Goal: Task Accomplishment & Management: Manage account settings

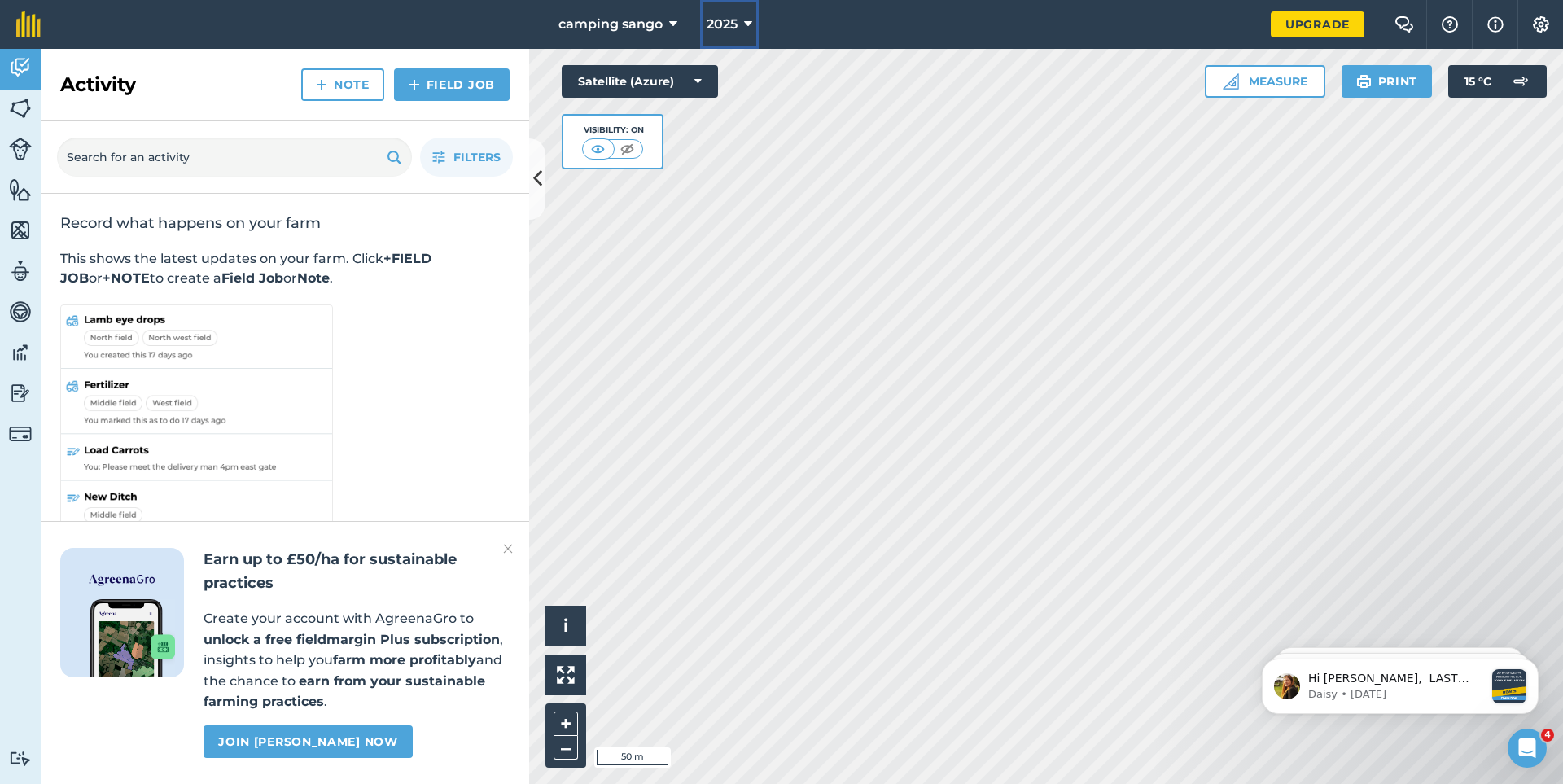
click at [724, 17] on span "2025" at bounding box center [722, 24] width 31 height 20
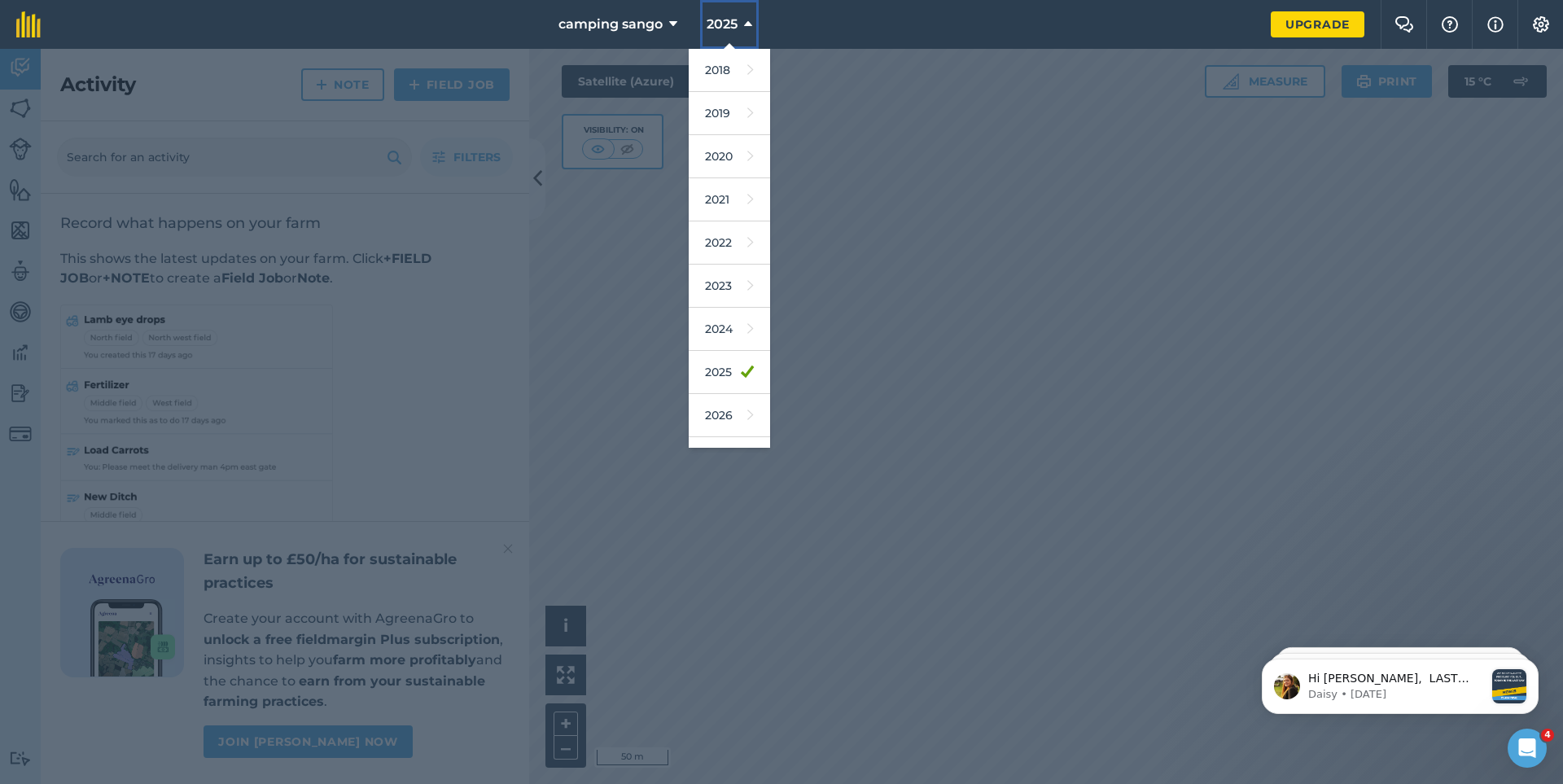
click at [724, 22] on span "2025" at bounding box center [722, 24] width 31 height 20
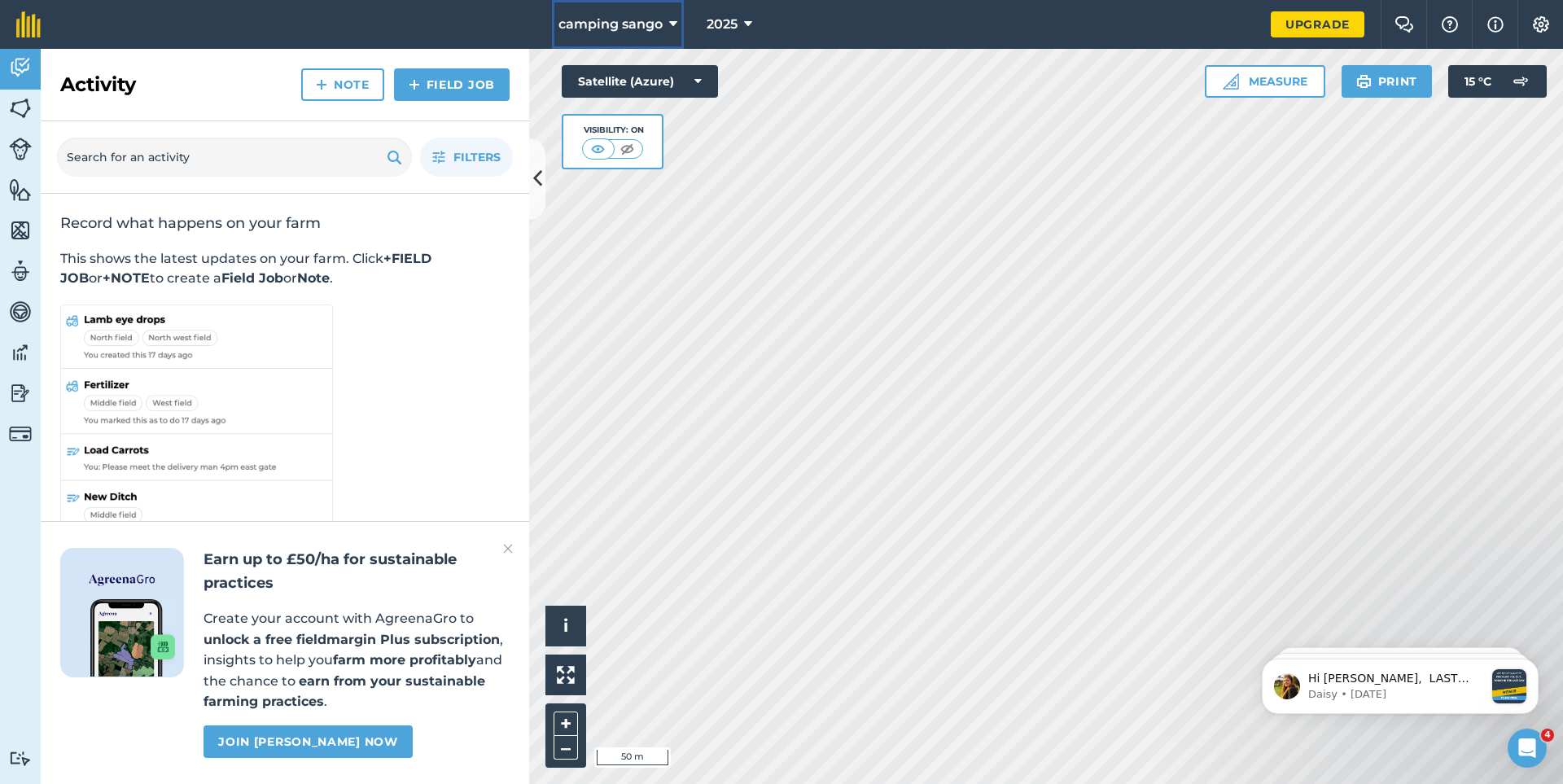
click at [640, 29] on span "camping sango" at bounding box center [610, 24] width 105 height 20
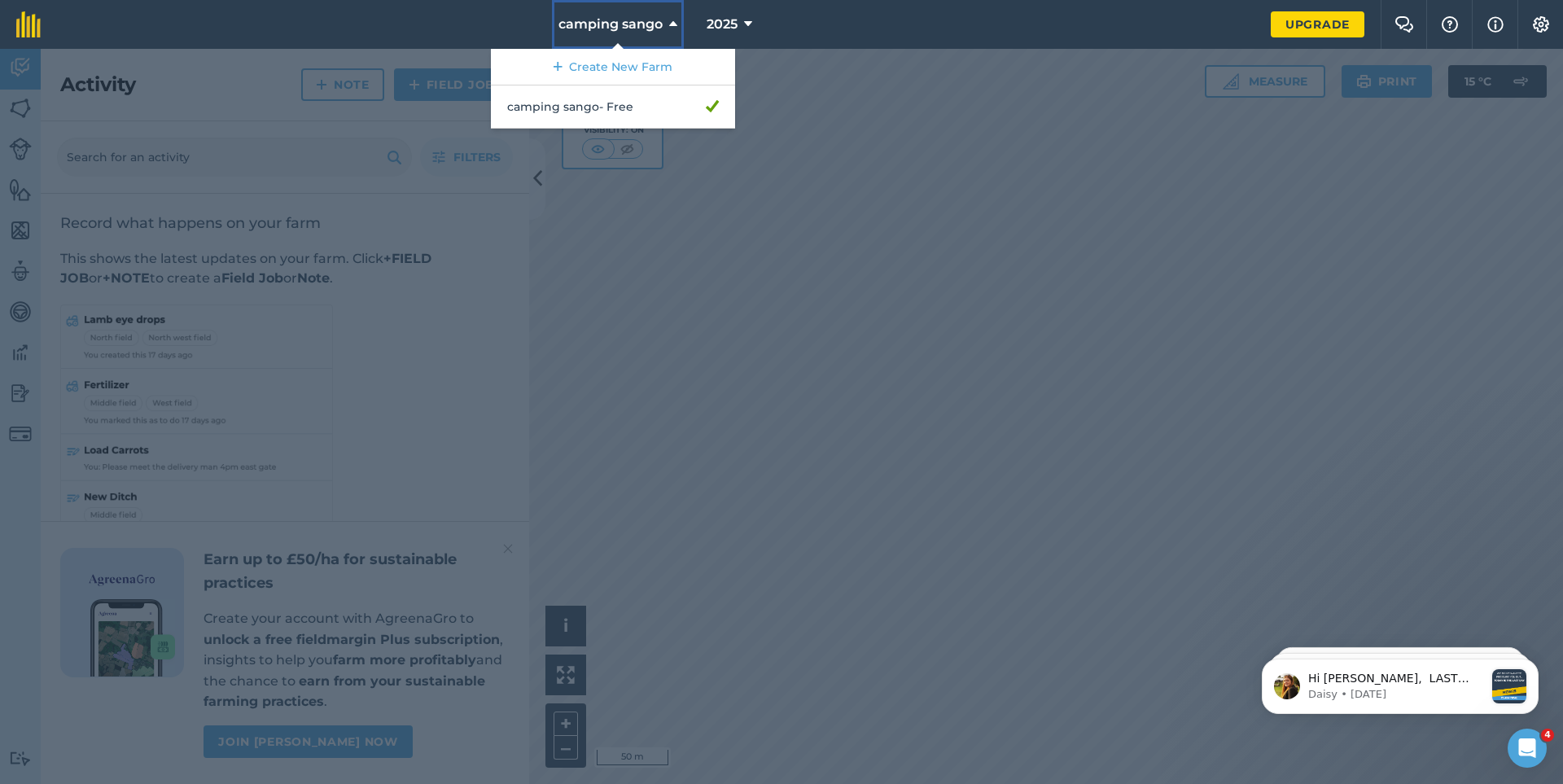
click at [640, 29] on span "camping sango" at bounding box center [610, 24] width 105 height 20
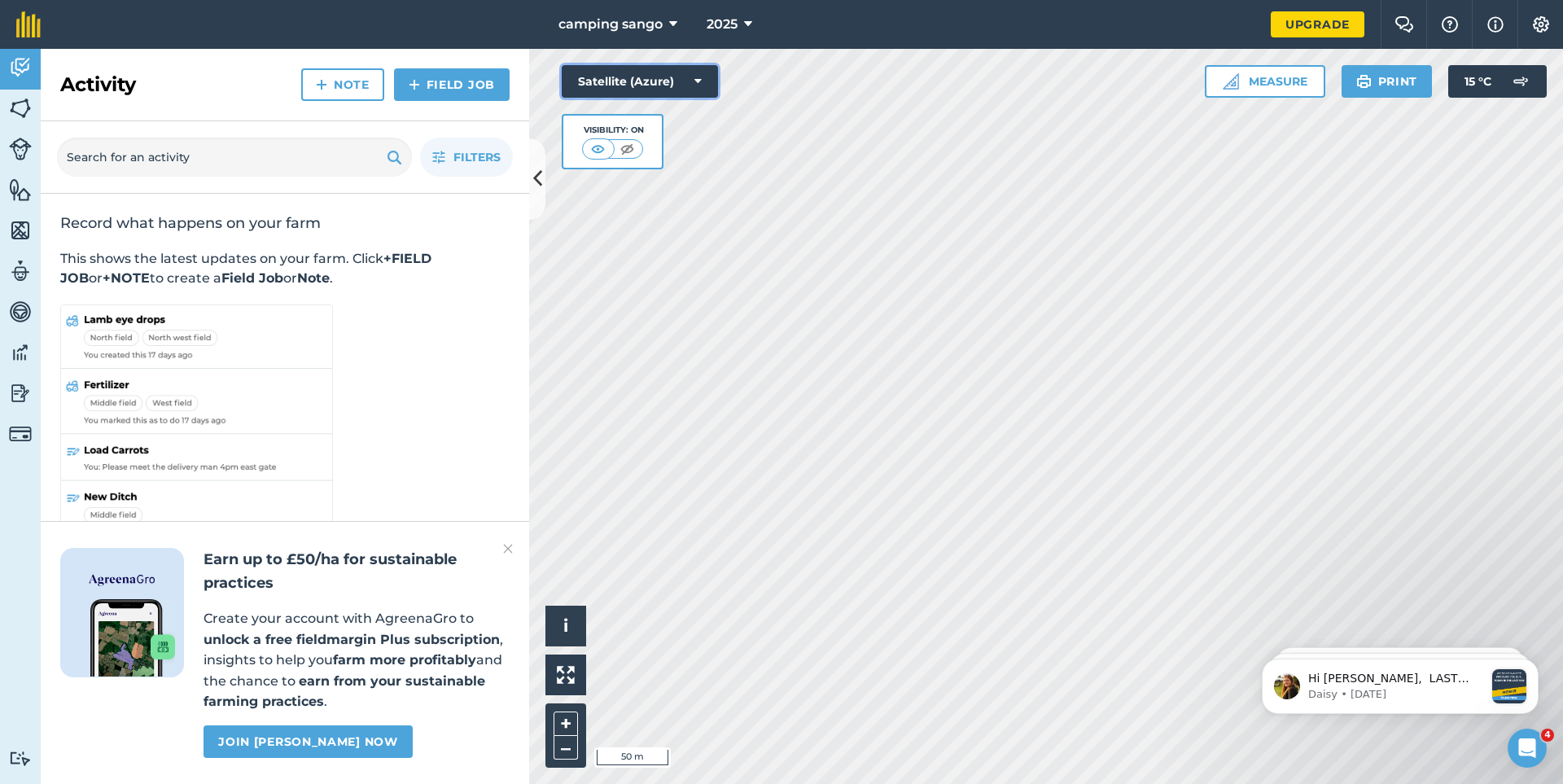
click at [678, 77] on button "Satellite (Azure)" at bounding box center [640, 81] width 156 height 33
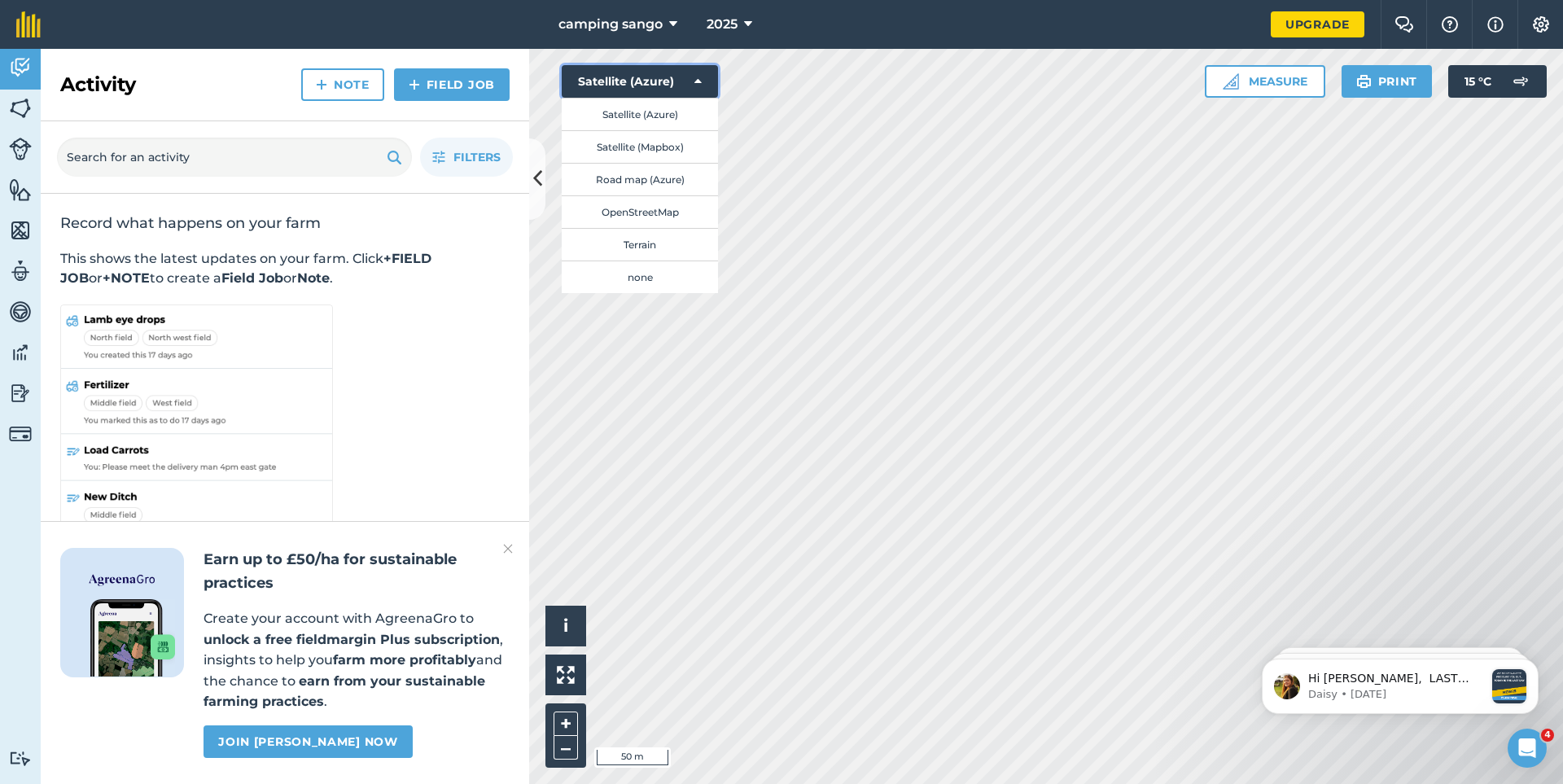
click at [678, 77] on button "Satellite (Azure)" at bounding box center [640, 81] width 156 height 33
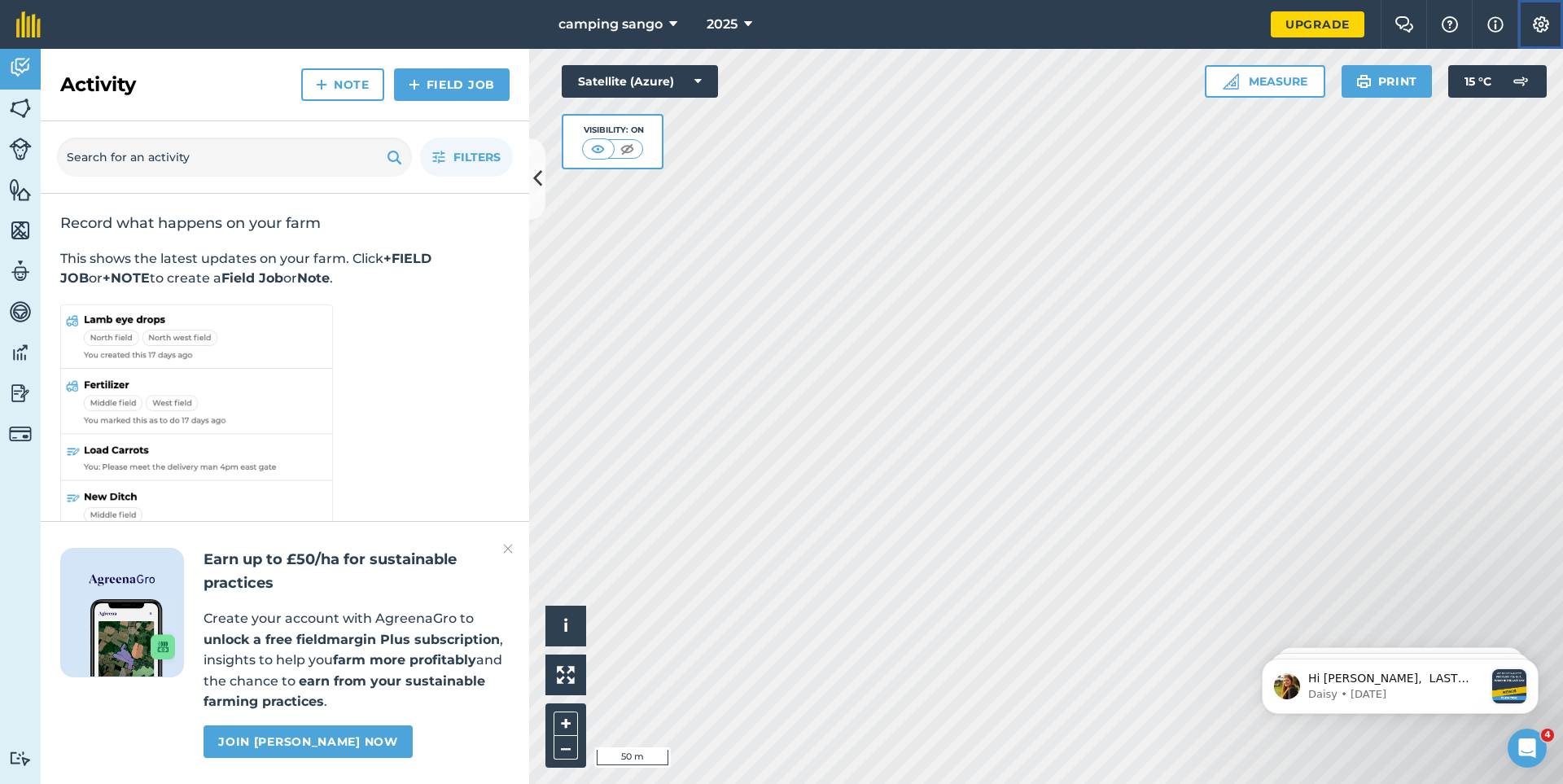
click at [1535, 22] on img at bounding box center [1541, 24] width 20 height 16
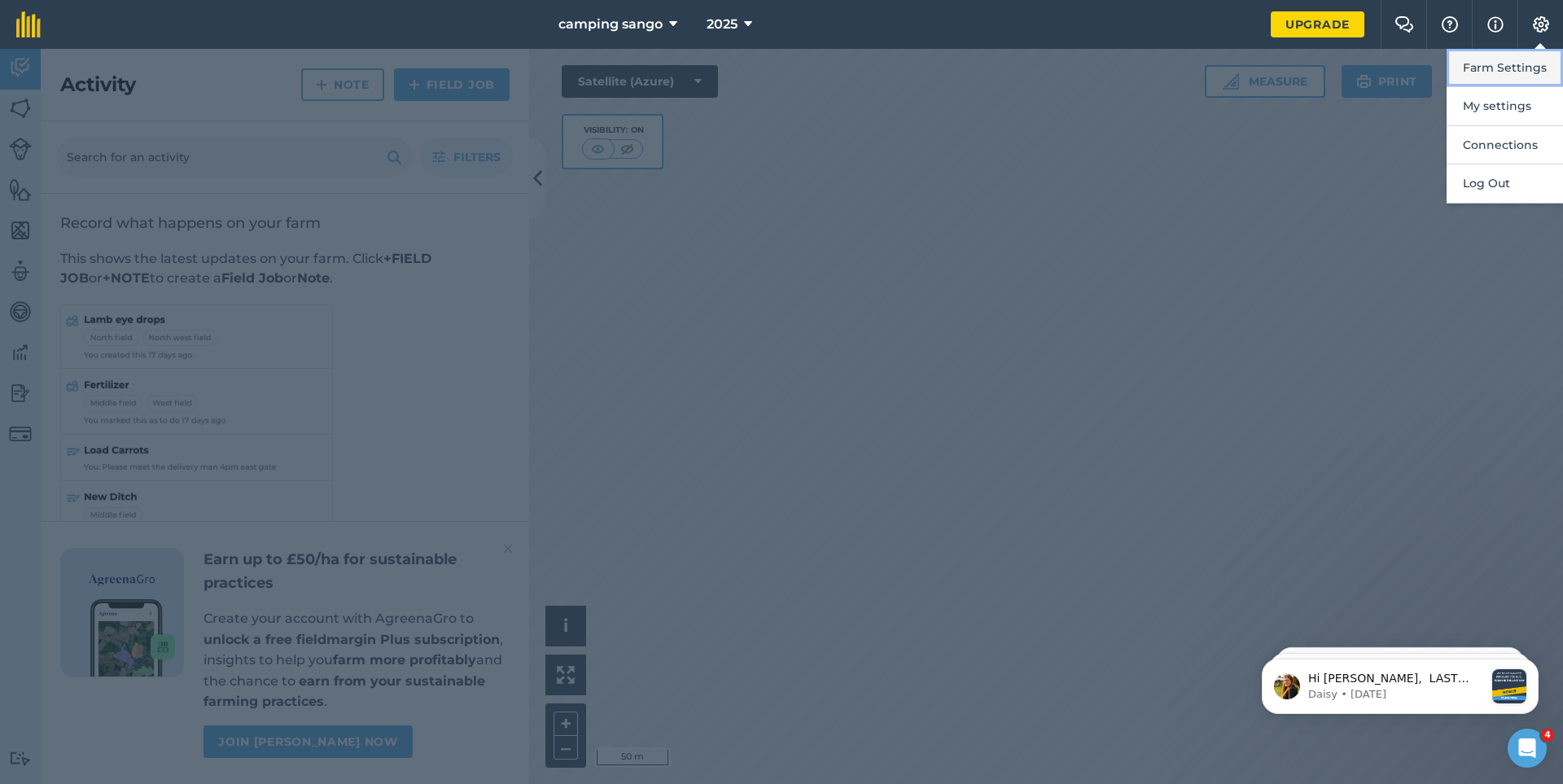
click at [1487, 73] on button "Farm Settings" at bounding box center [1504, 67] width 117 height 38
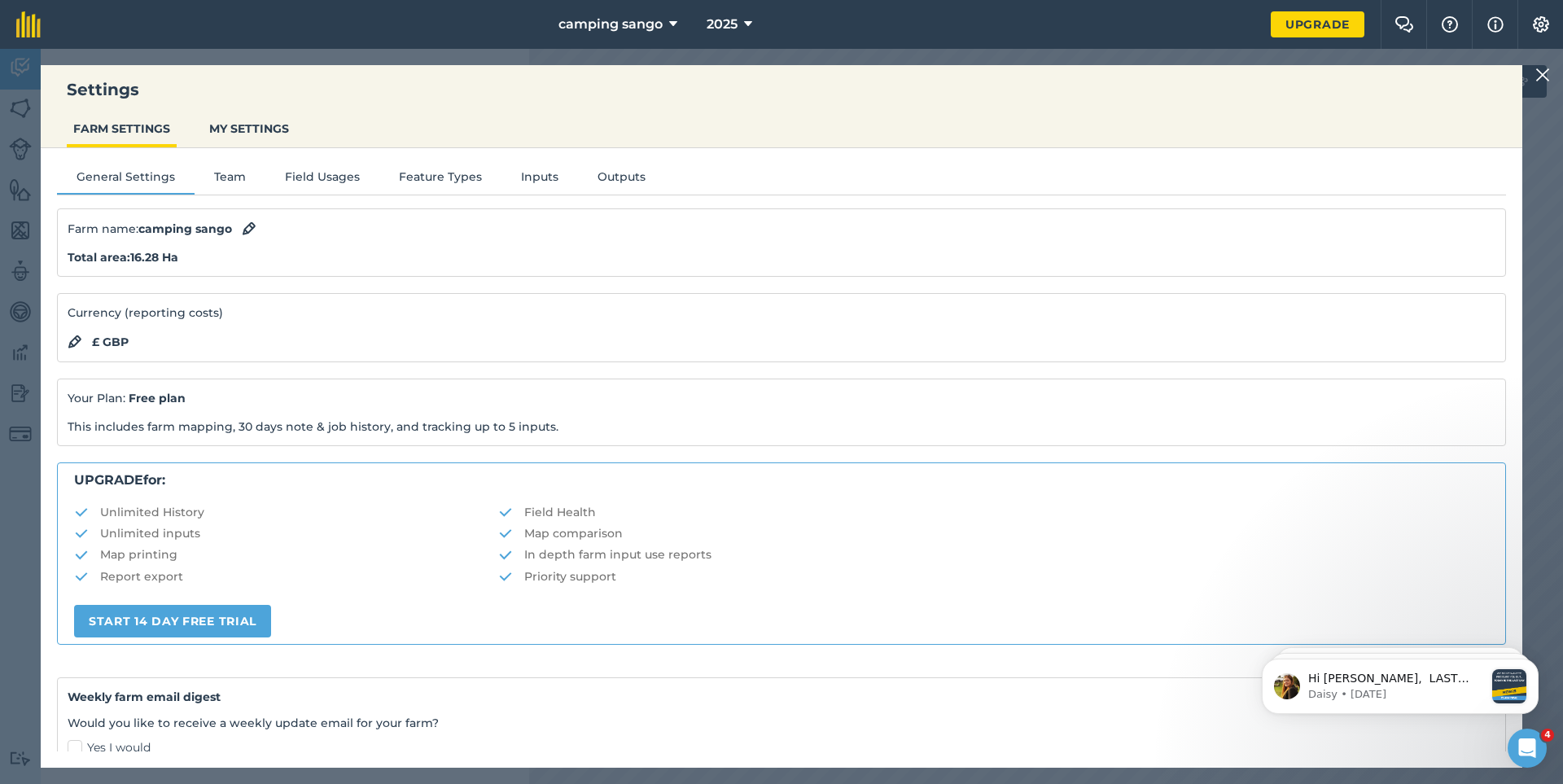
scroll to position [162, 0]
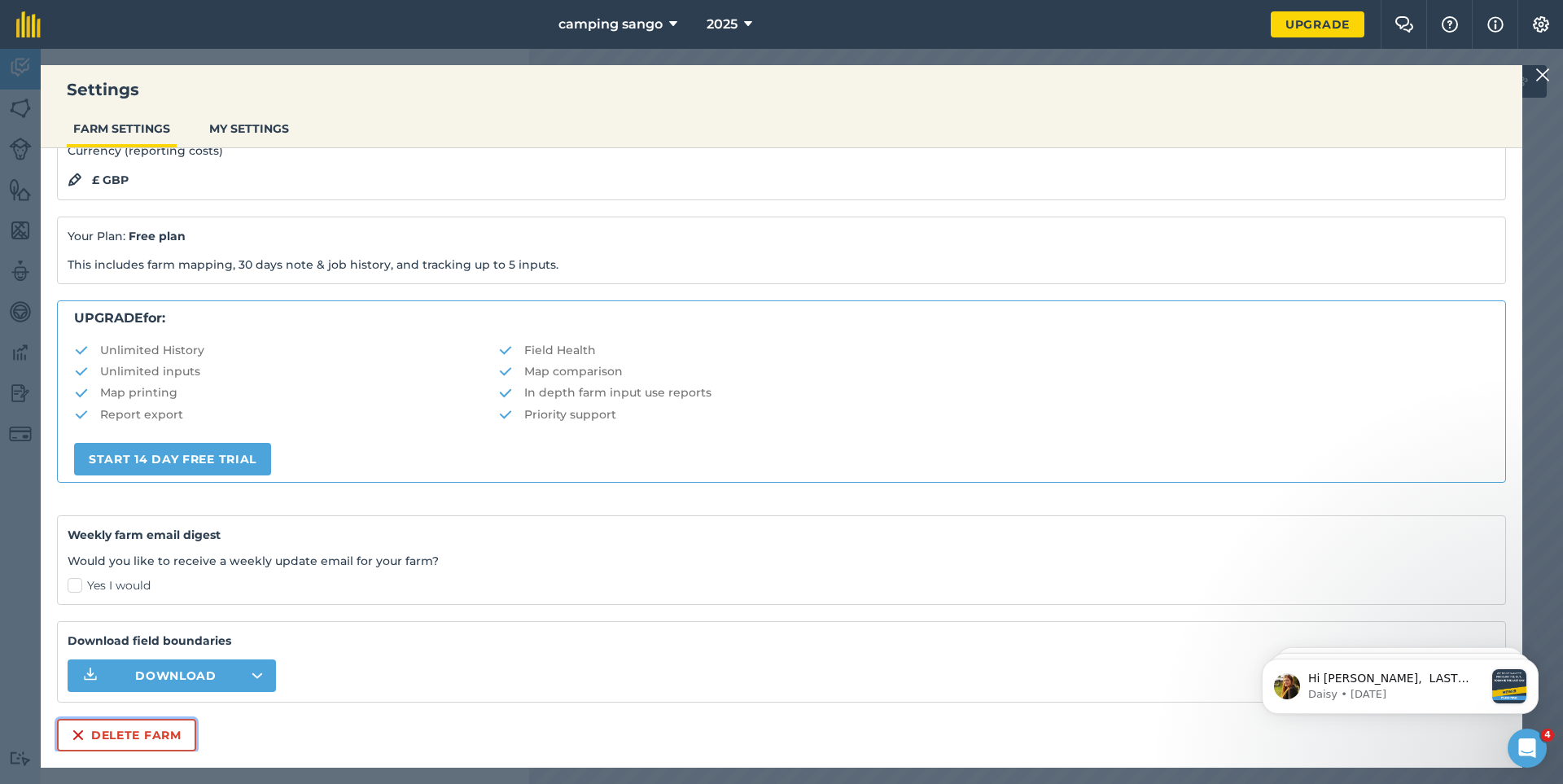
click at [131, 731] on button "Delete farm" at bounding box center [126, 735] width 139 height 33
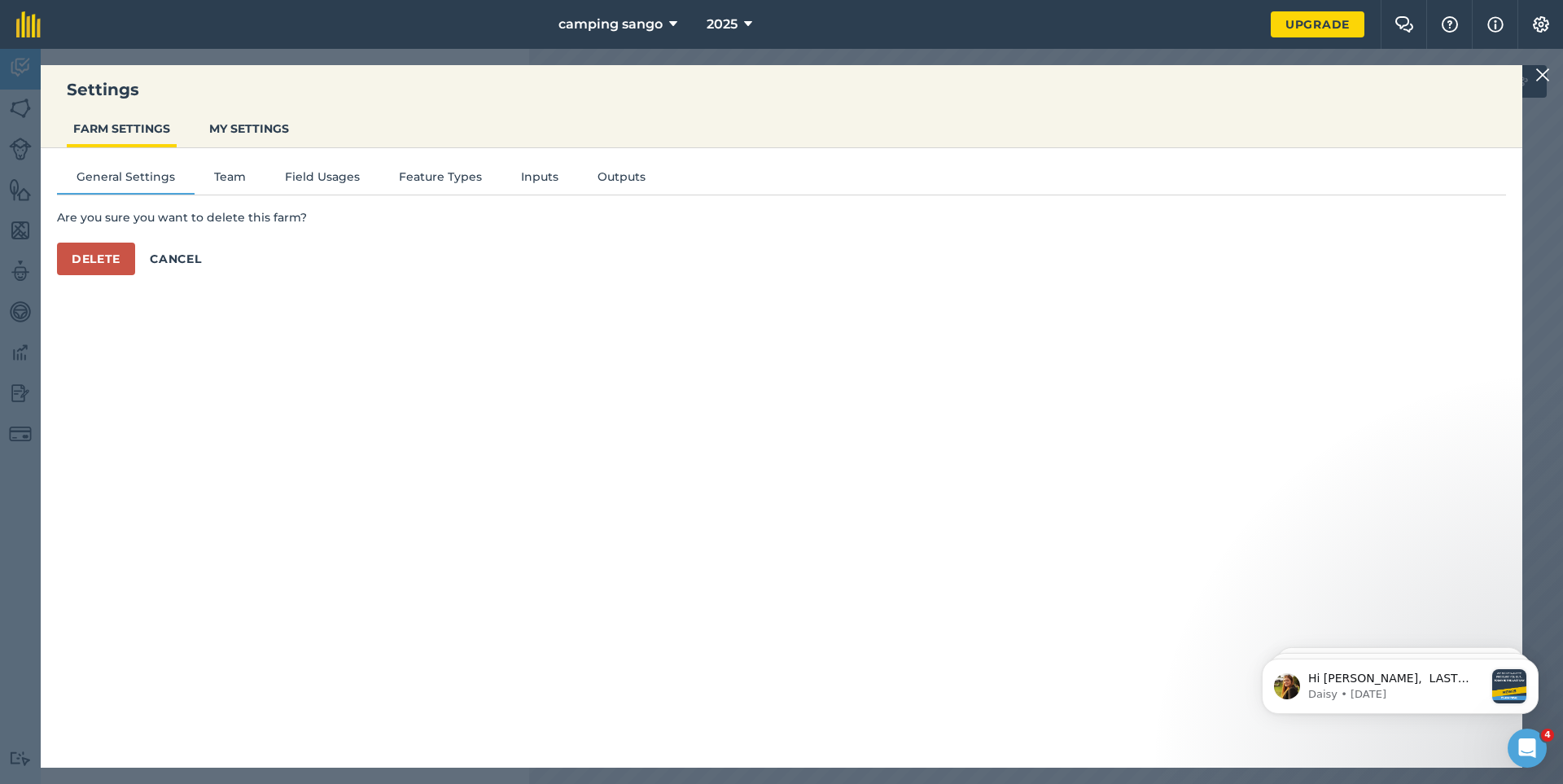
scroll to position [0, 0]
click at [93, 263] on button "Delete" at bounding box center [96, 259] width 78 height 33
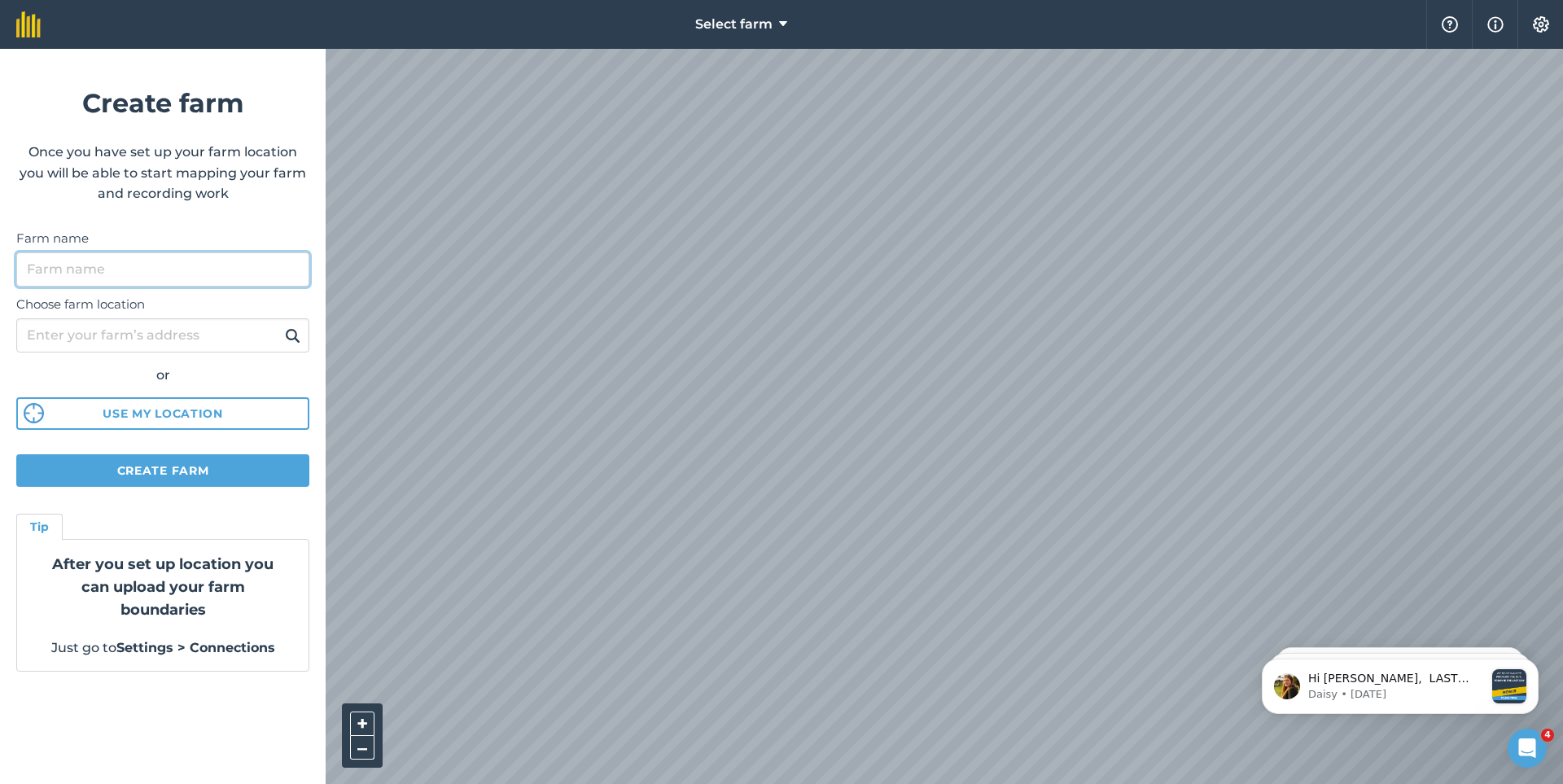
click at [53, 270] on input "Farm name" at bounding box center [163, 270] width 293 height 35
type input "b"
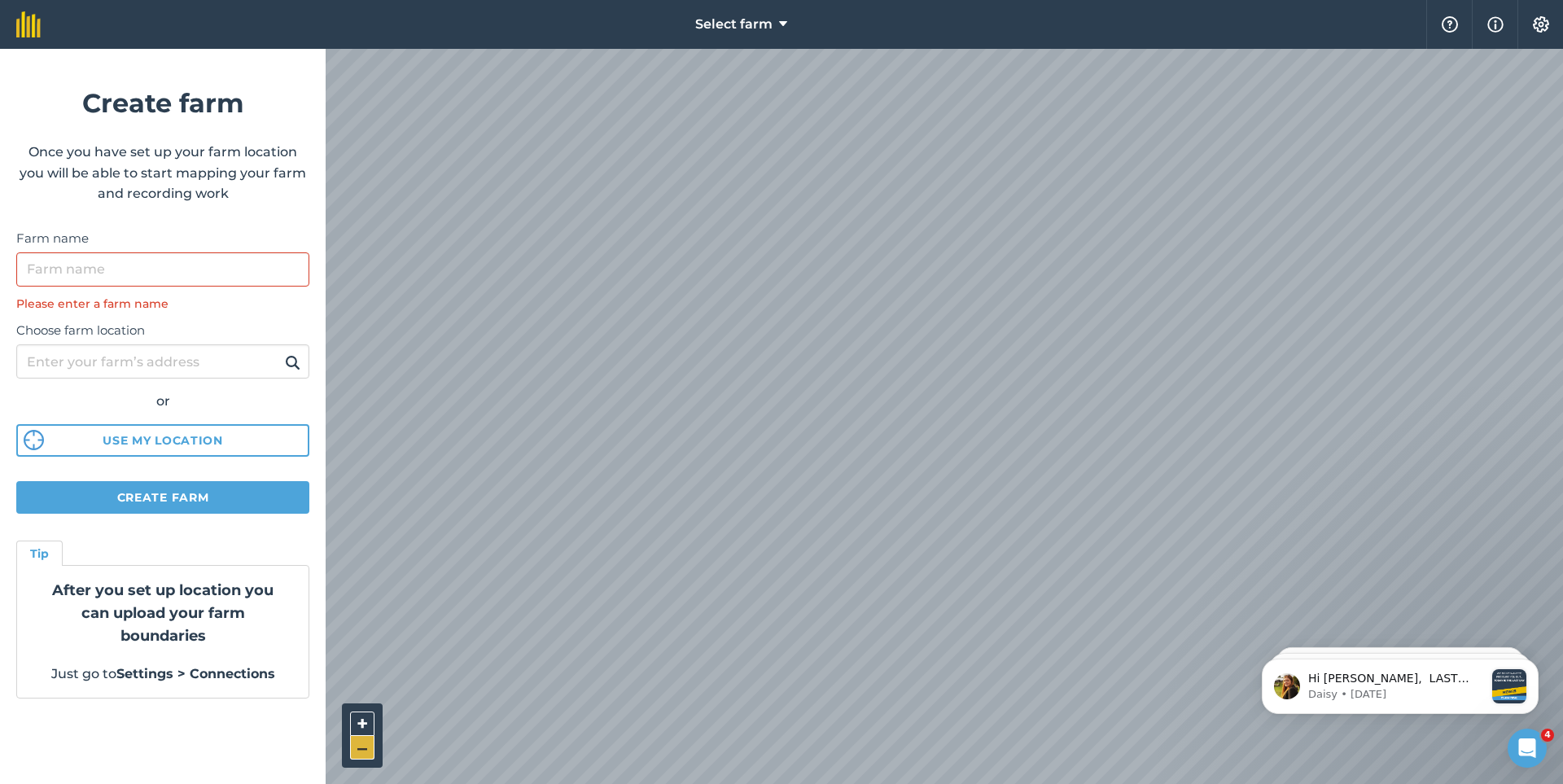
click at [357, 748] on button "–" at bounding box center [362, 747] width 24 height 23
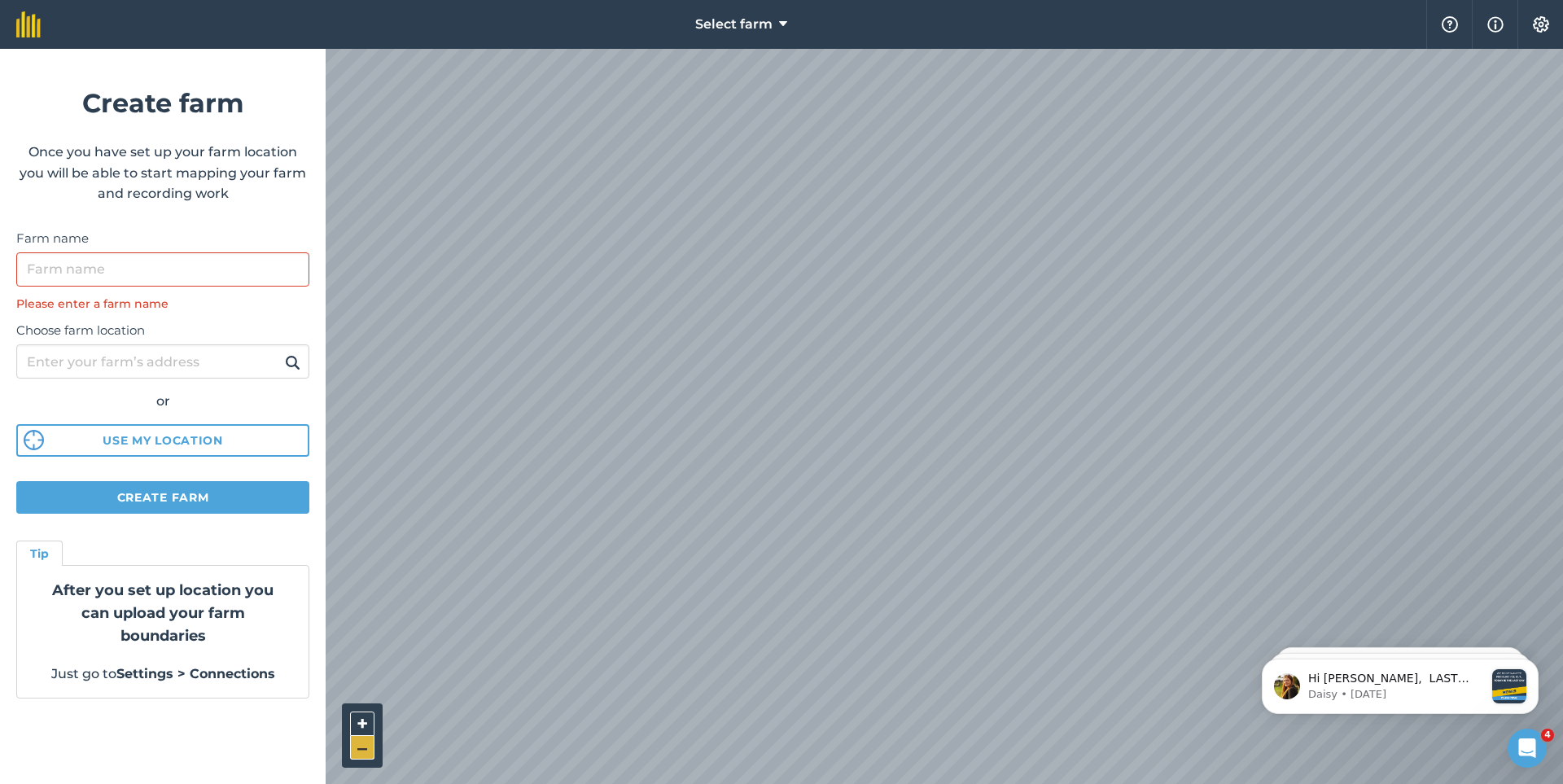
click at [357, 748] on button "–" at bounding box center [362, 747] width 24 height 23
click at [94, 268] on input "Farm name" at bounding box center [163, 270] width 293 height 35
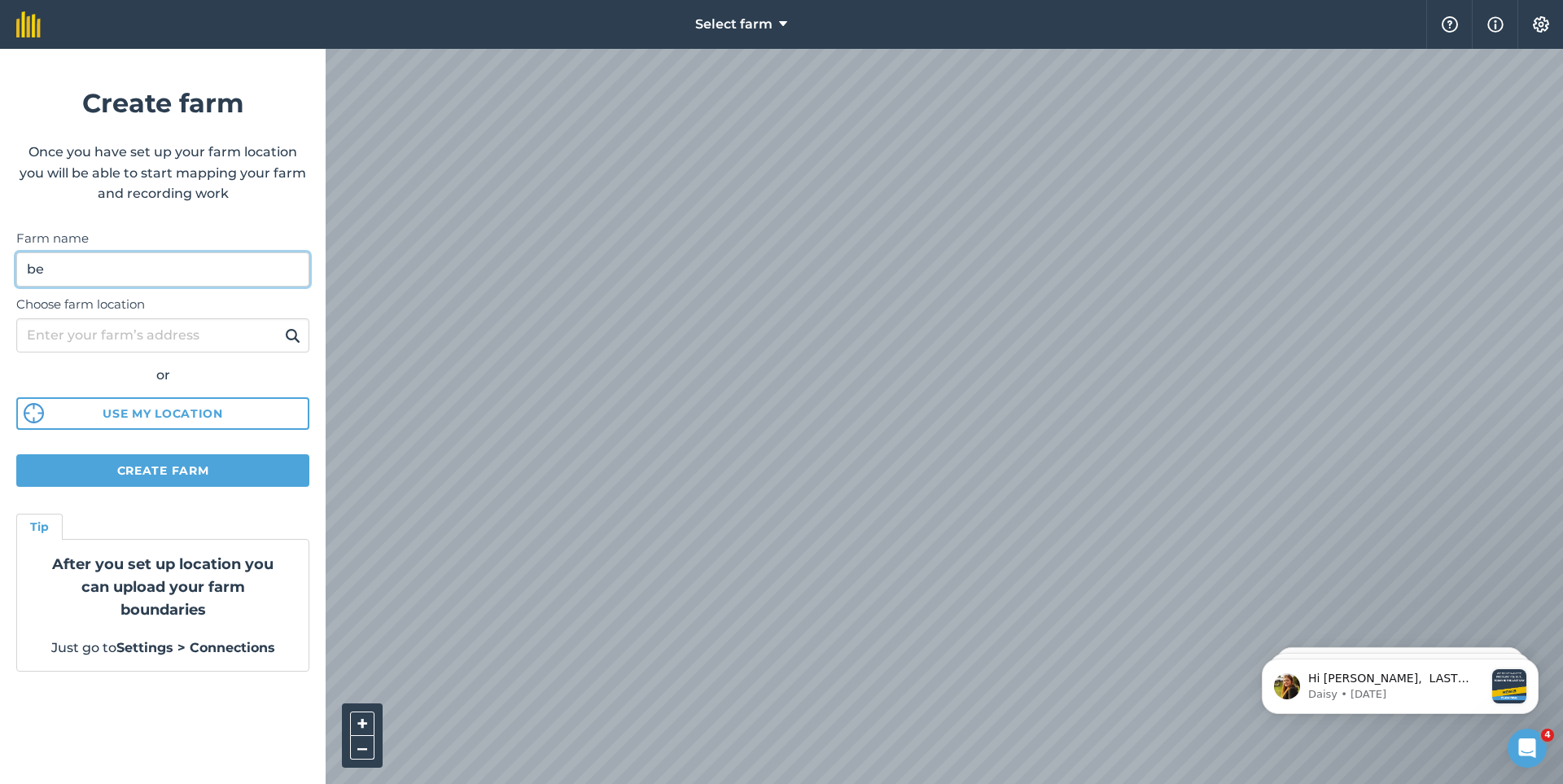
type input "b"
type input "finca la era benidorm"
click at [97, 322] on input "Choose farm location" at bounding box center [163, 335] width 293 height 35
type input "benidom"
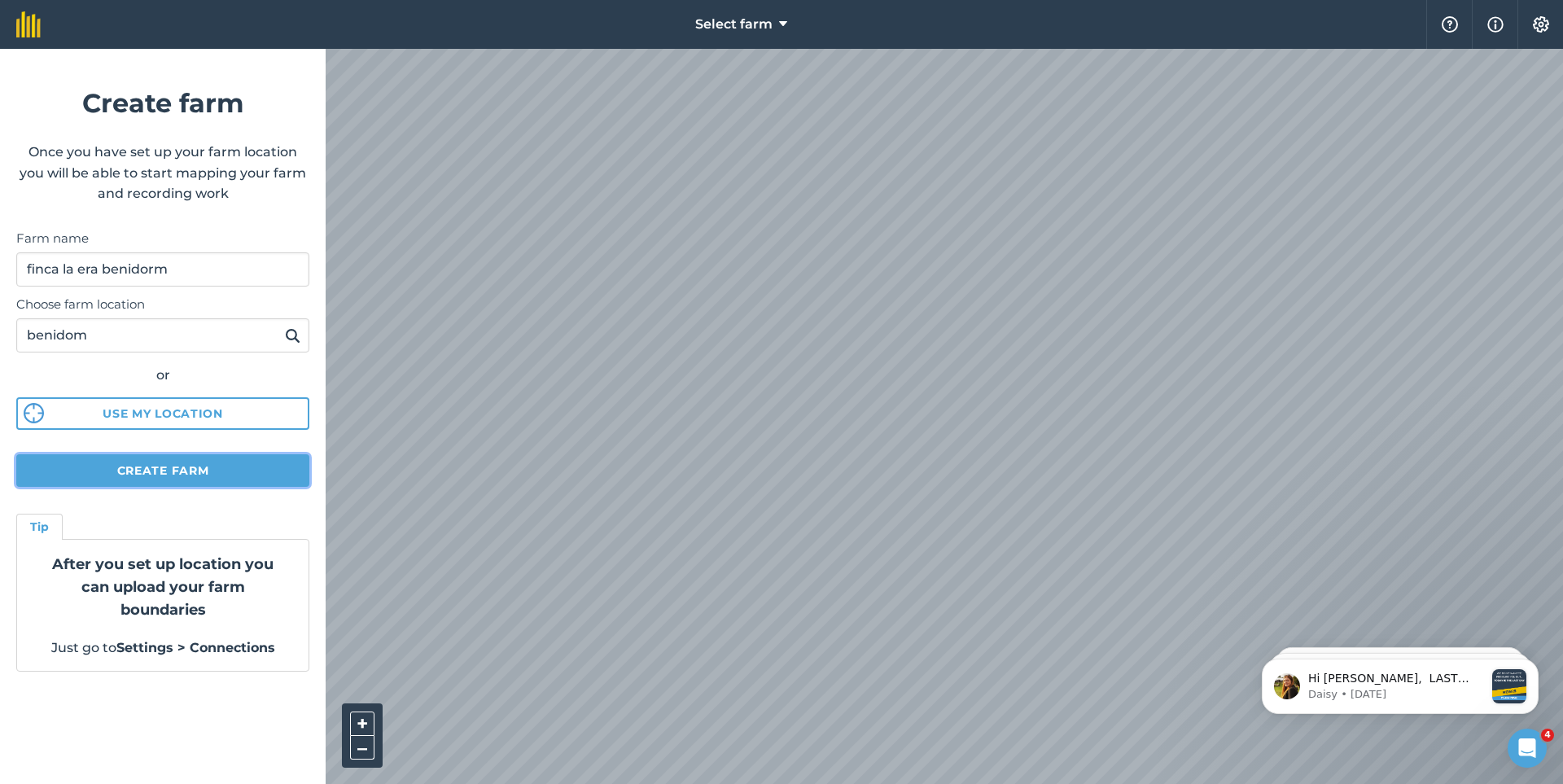
click at [176, 468] on button "Create farm" at bounding box center [163, 470] width 293 height 33
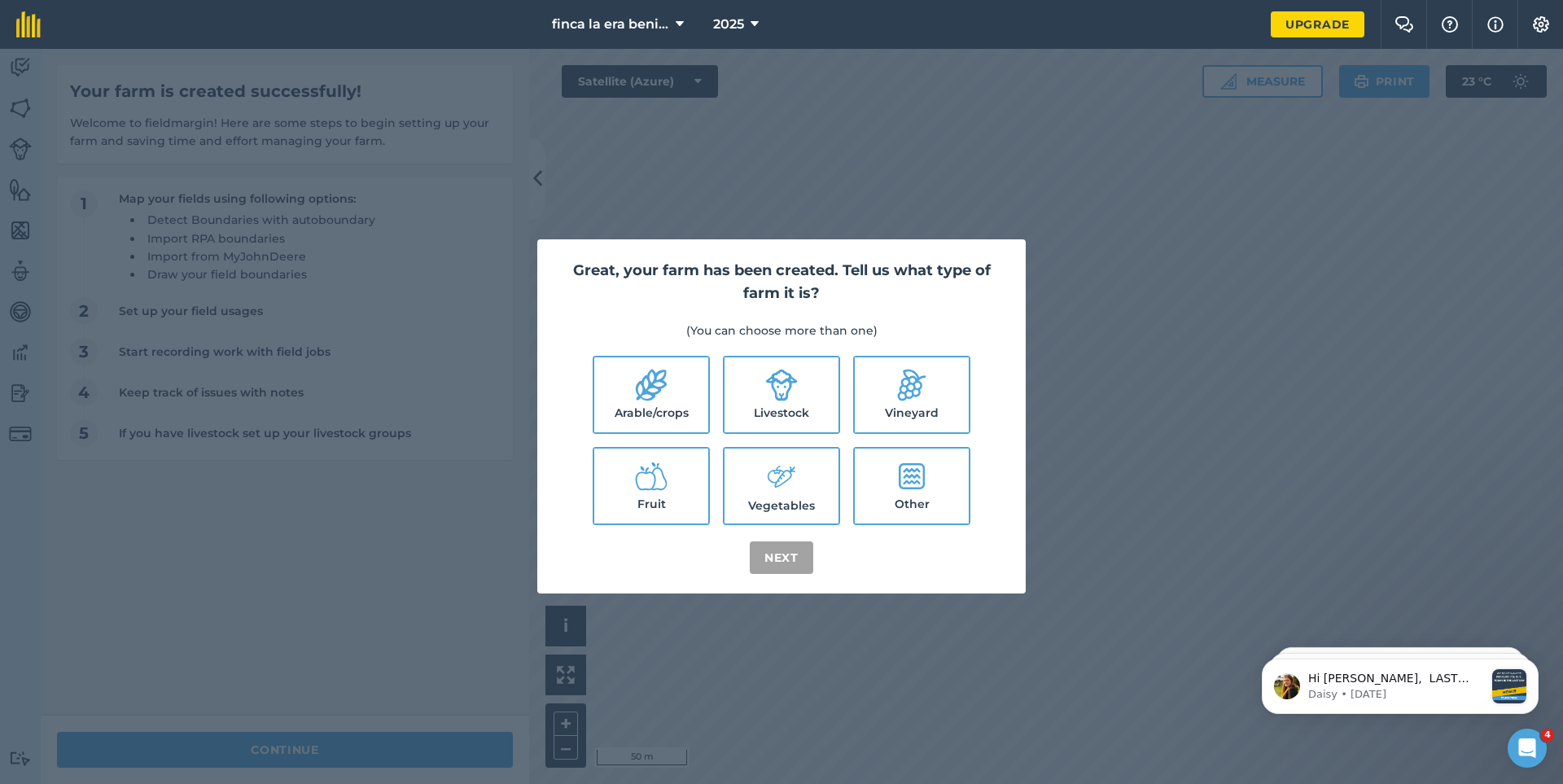
click at [618, 394] on label "Arable/crops" at bounding box center [651, 394] width 114 height 75
checkbox input "true"
click at [765, 555] on button "Next" at bounding box center [781, 558] width 63 height 33
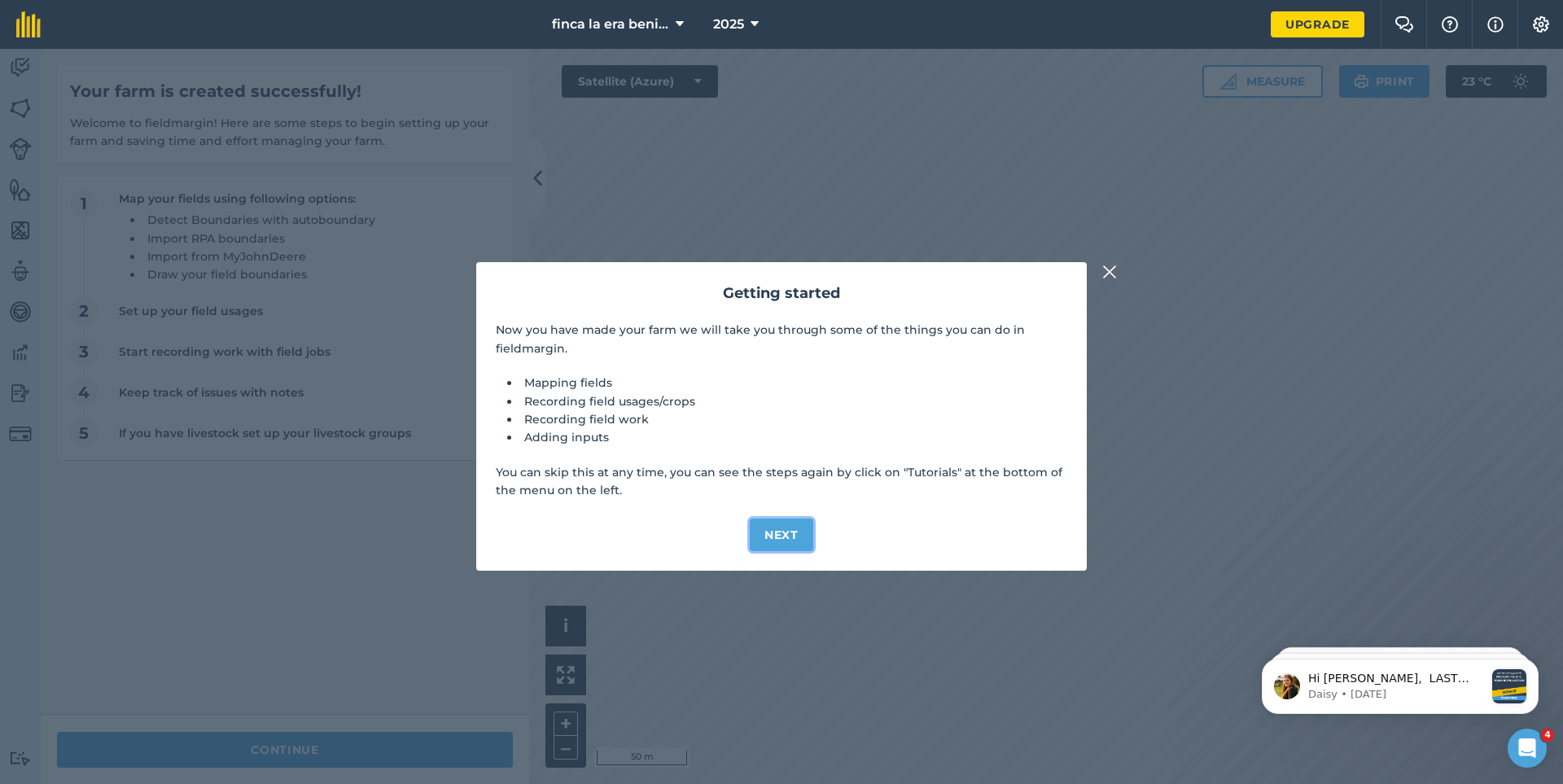
click at [775, 538] on button "Next" at bounding box center [781, 535] width 63 height 33
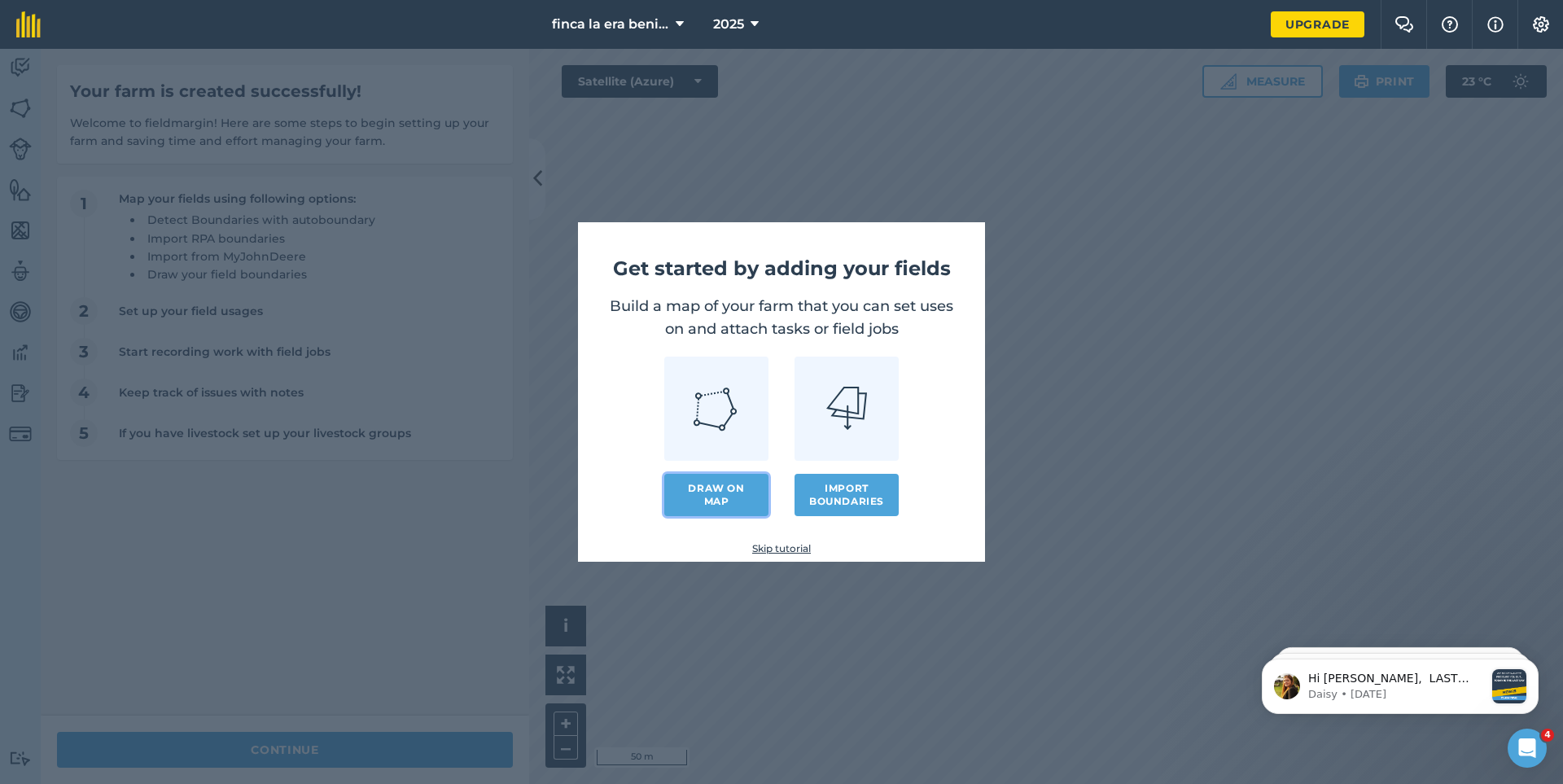
click at [699, 499] on link "Draw on map" at bounding box center [716, 494] width 105 height 42
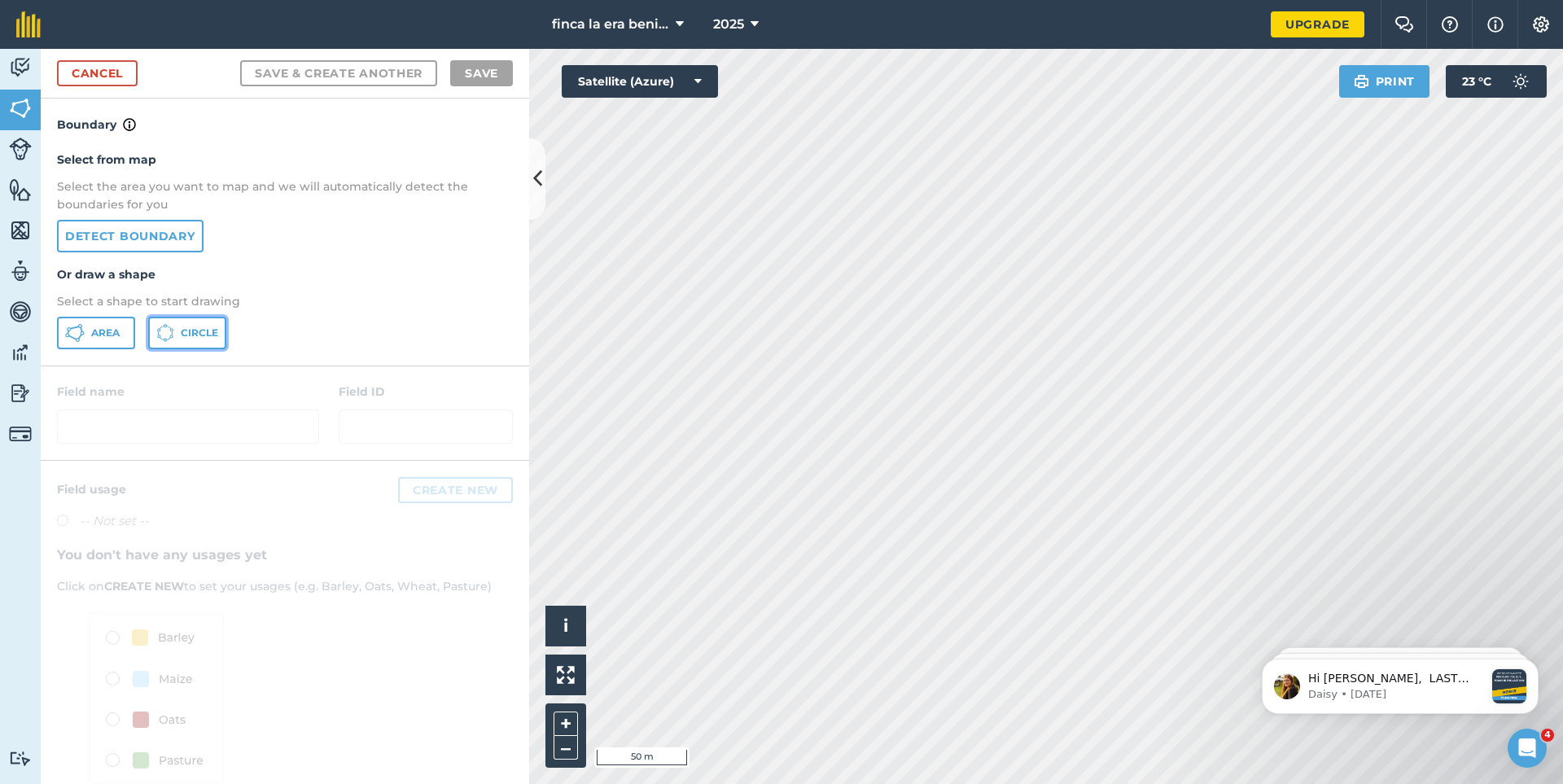
click at [172, 334] on icon at bounding box center [165, 333] width 18 height 18
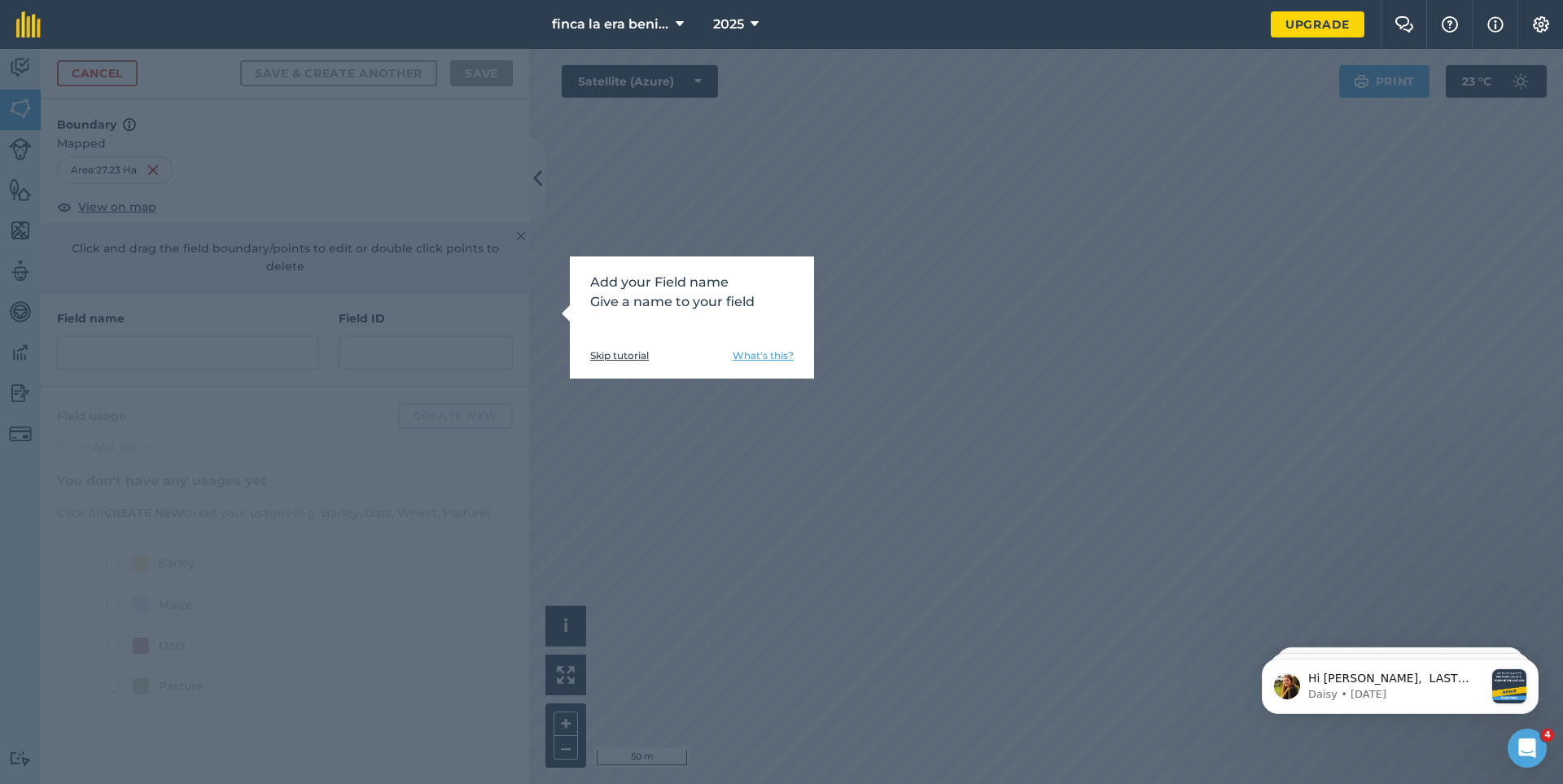
click at [613, 352] on link "Skip tutorial" at bounding box center [620, 355] width 59 height 13
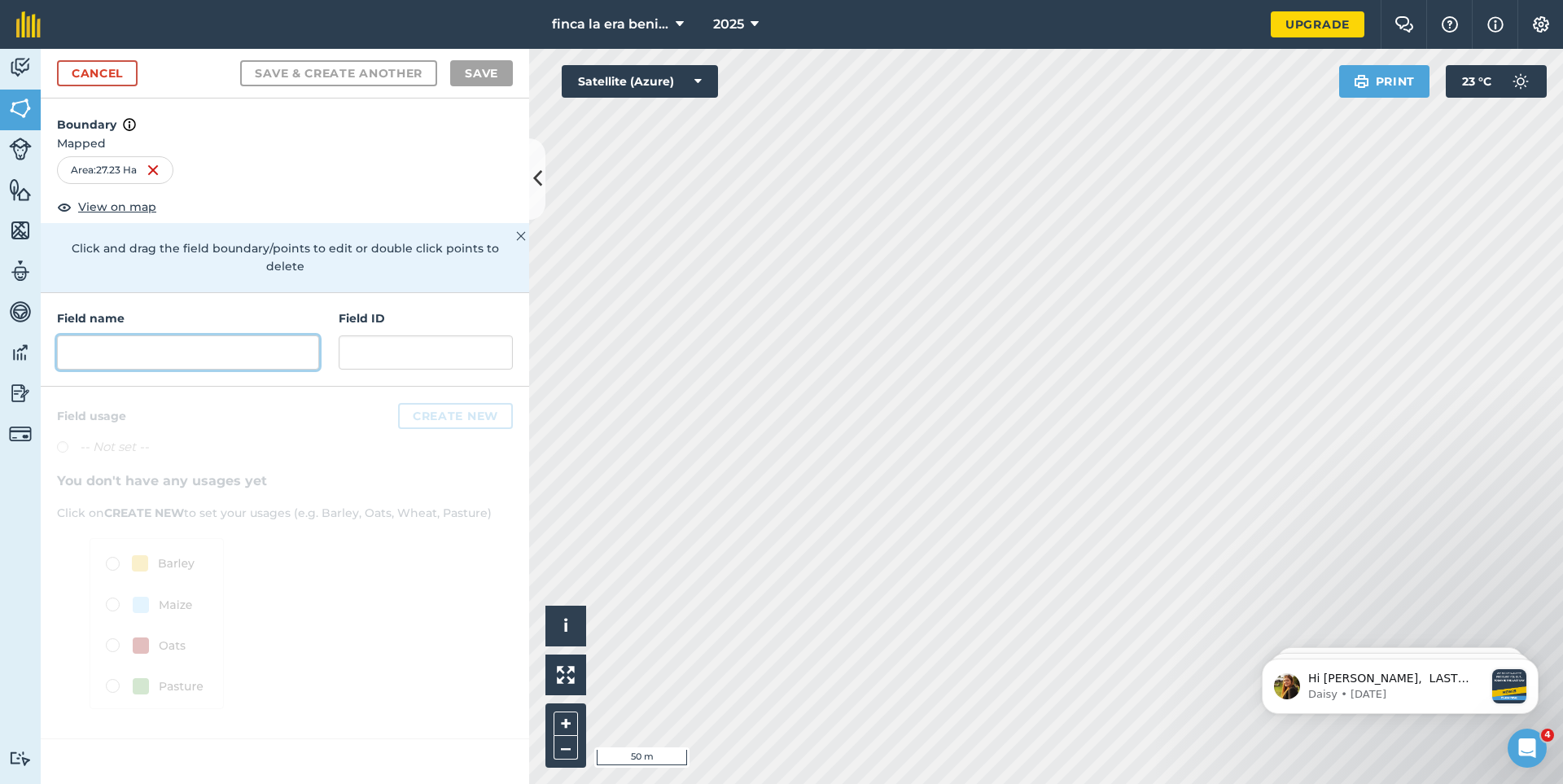
click at [149, 335] on input "text" at bounding box center [188, 353] width 262 height 35
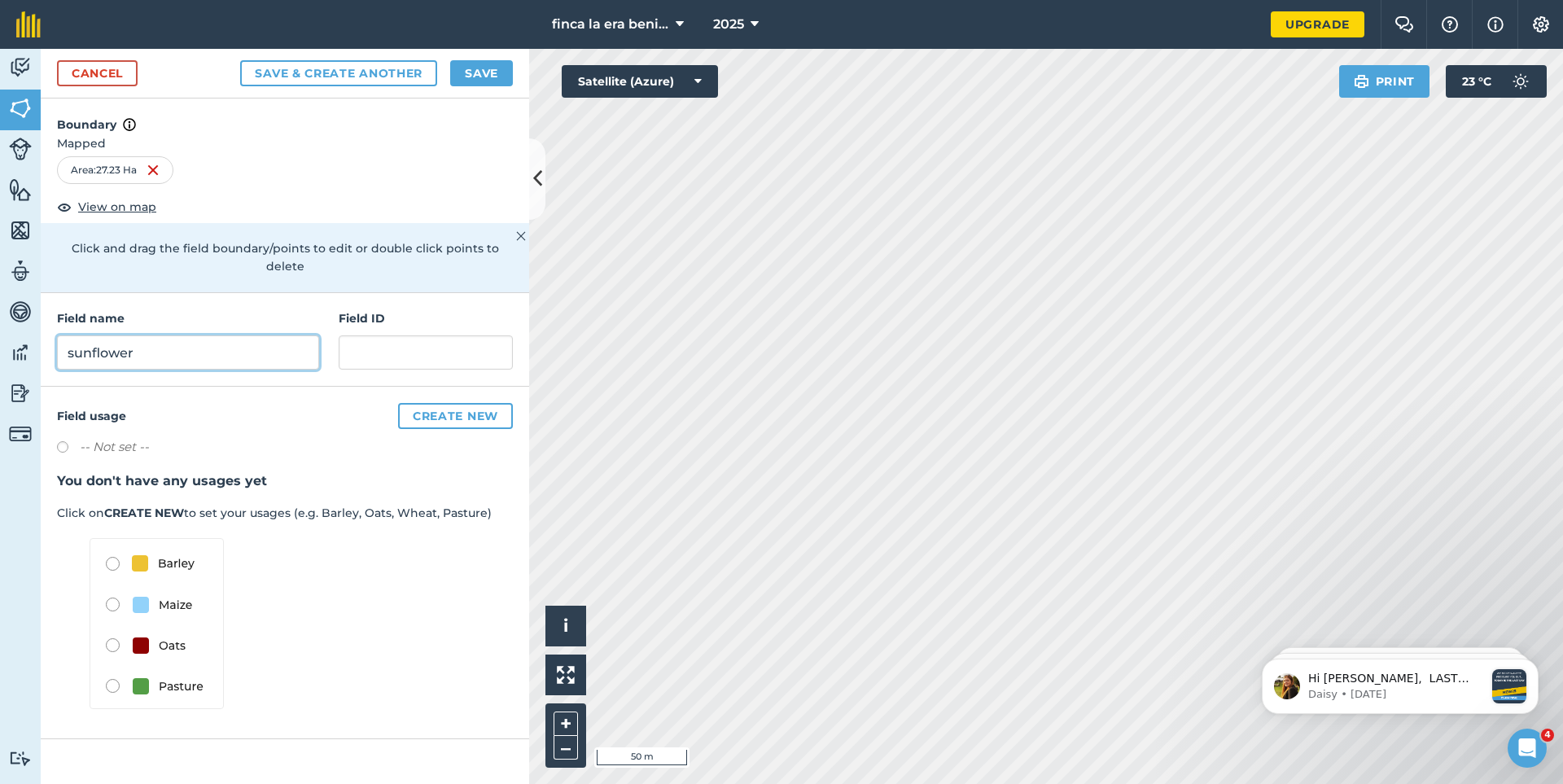
type input "sunflower"
click at [450, 405] on button "Create new" at bounding box center [455, 416] width 115 height 26
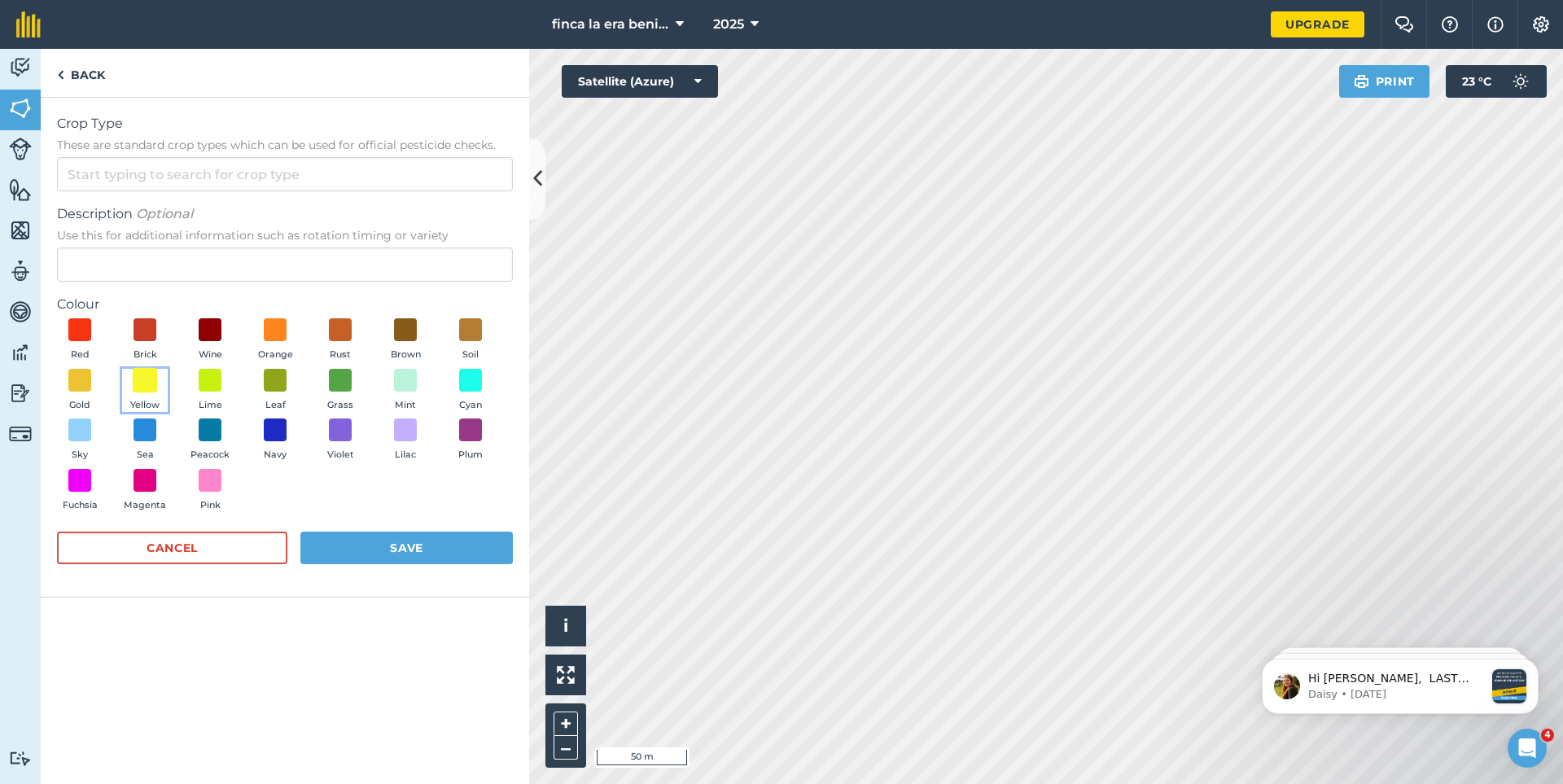
click at [150, 383] on span at bounding box center [144, 379] width 25 height 25
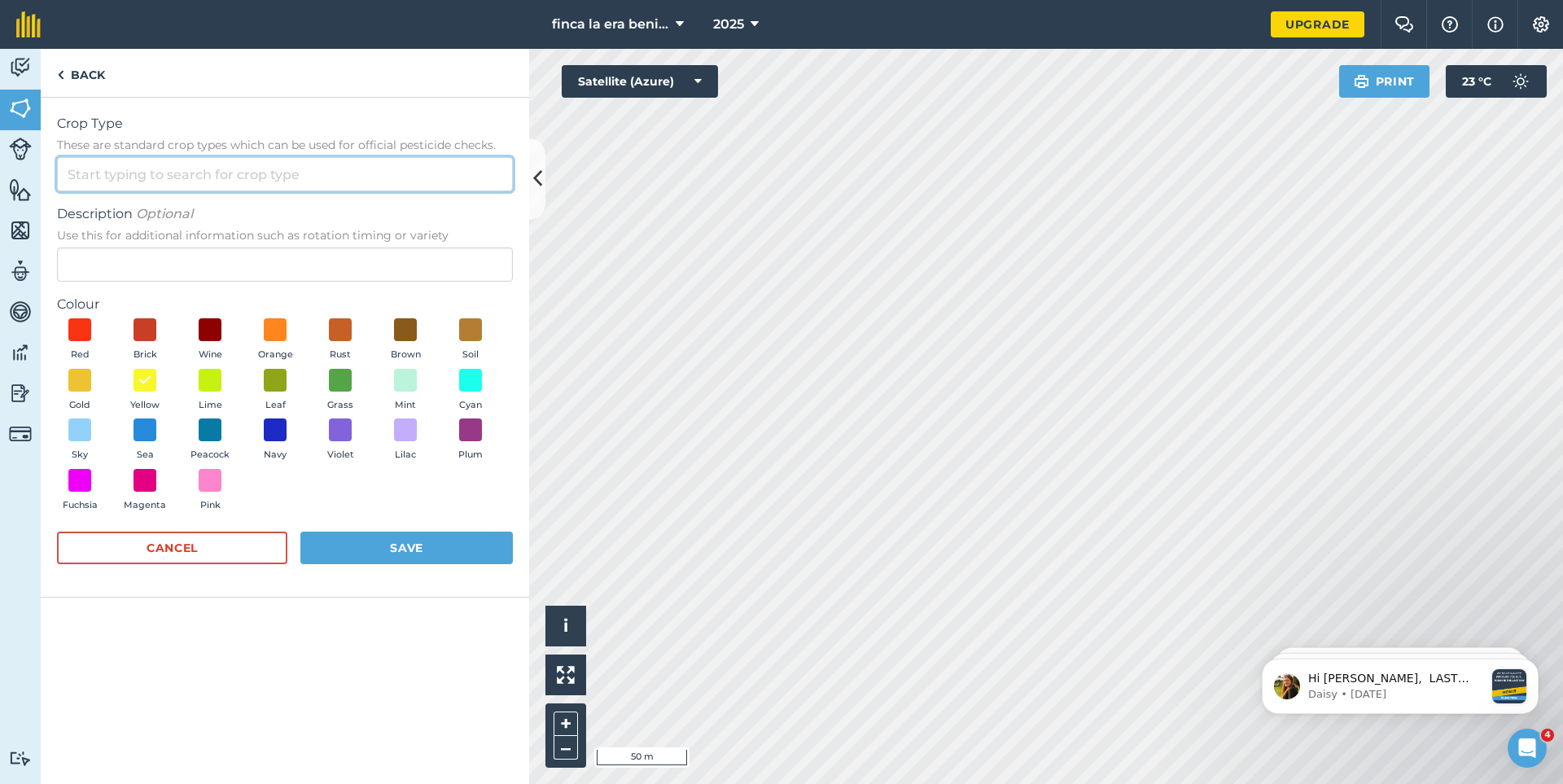
click at [75, 175] on input "Crop Type These are standard crop types which can be used for official pesticid…" at bounding box center [284, 175] width 456 height 35
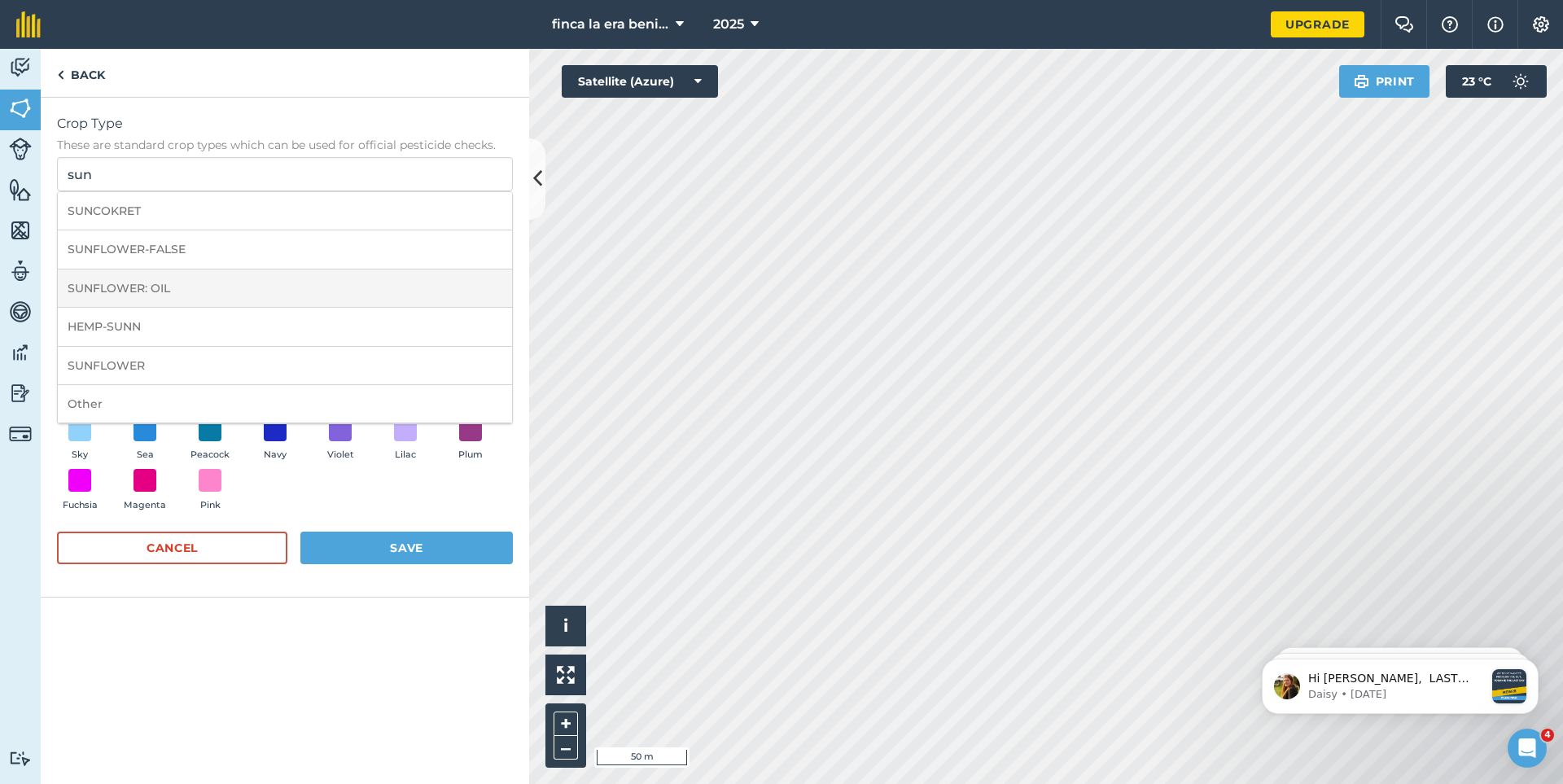
click at [115, 285] on li "SUNFLOWER: OIL" at bounding box center [284, 289] width 454 height 38
type input "SUNFLOWER: OIL"
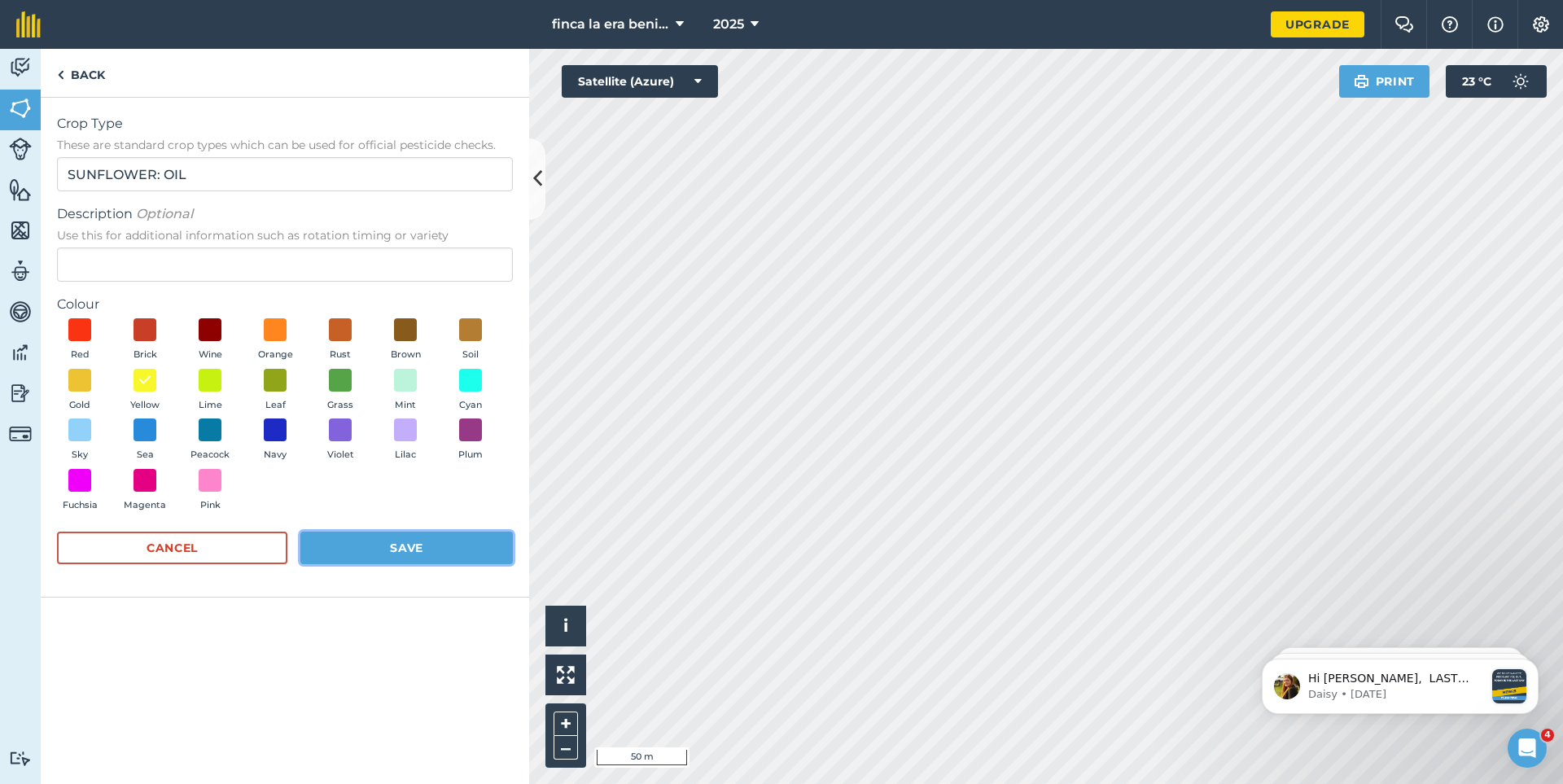
click at [407, 545] on button "Save" at bounding box center [406, 548] width 213 height 33
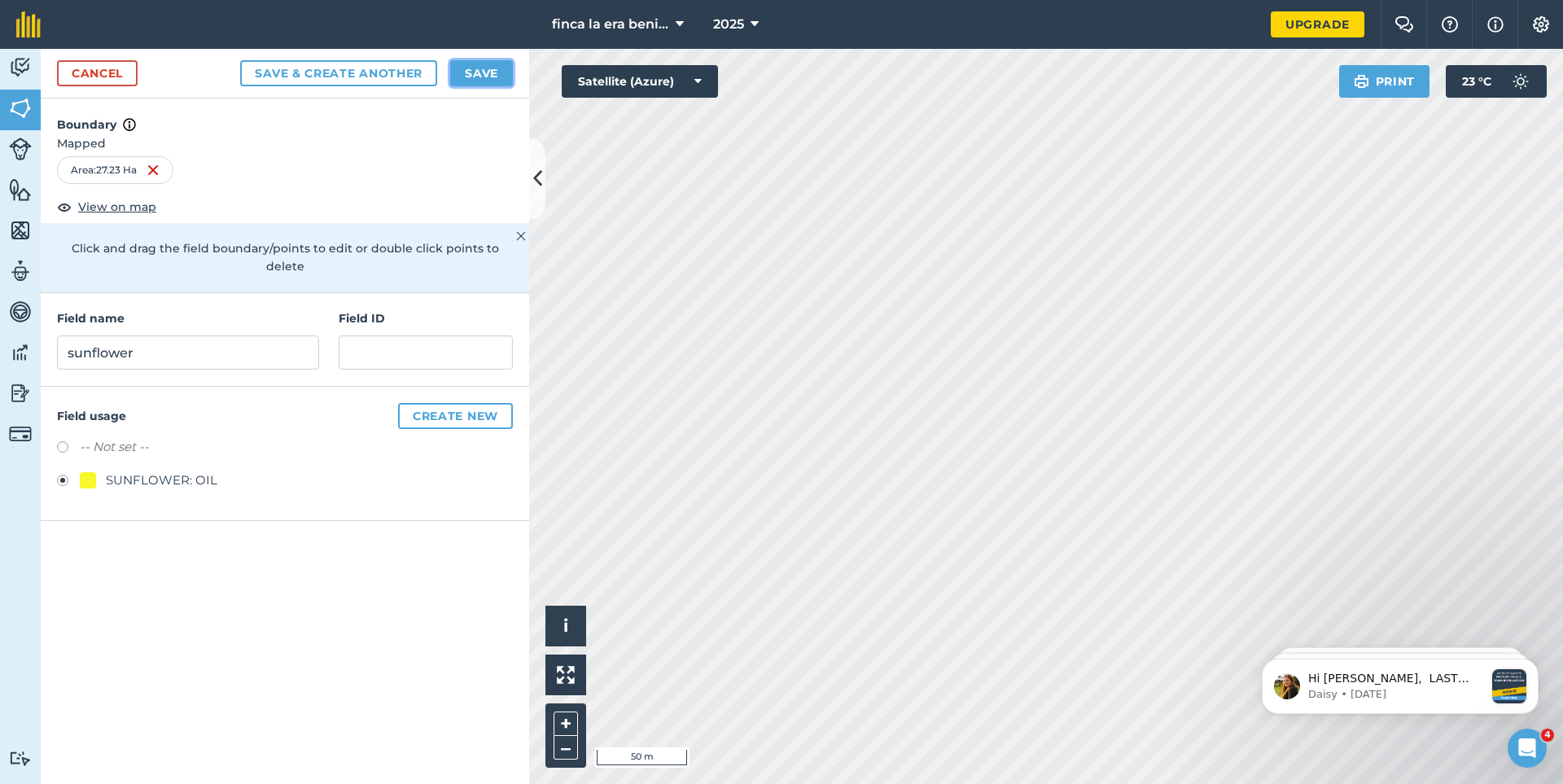
click at [478, 67] on button "Save" at bounding box center [482, 73] width 62 height 26
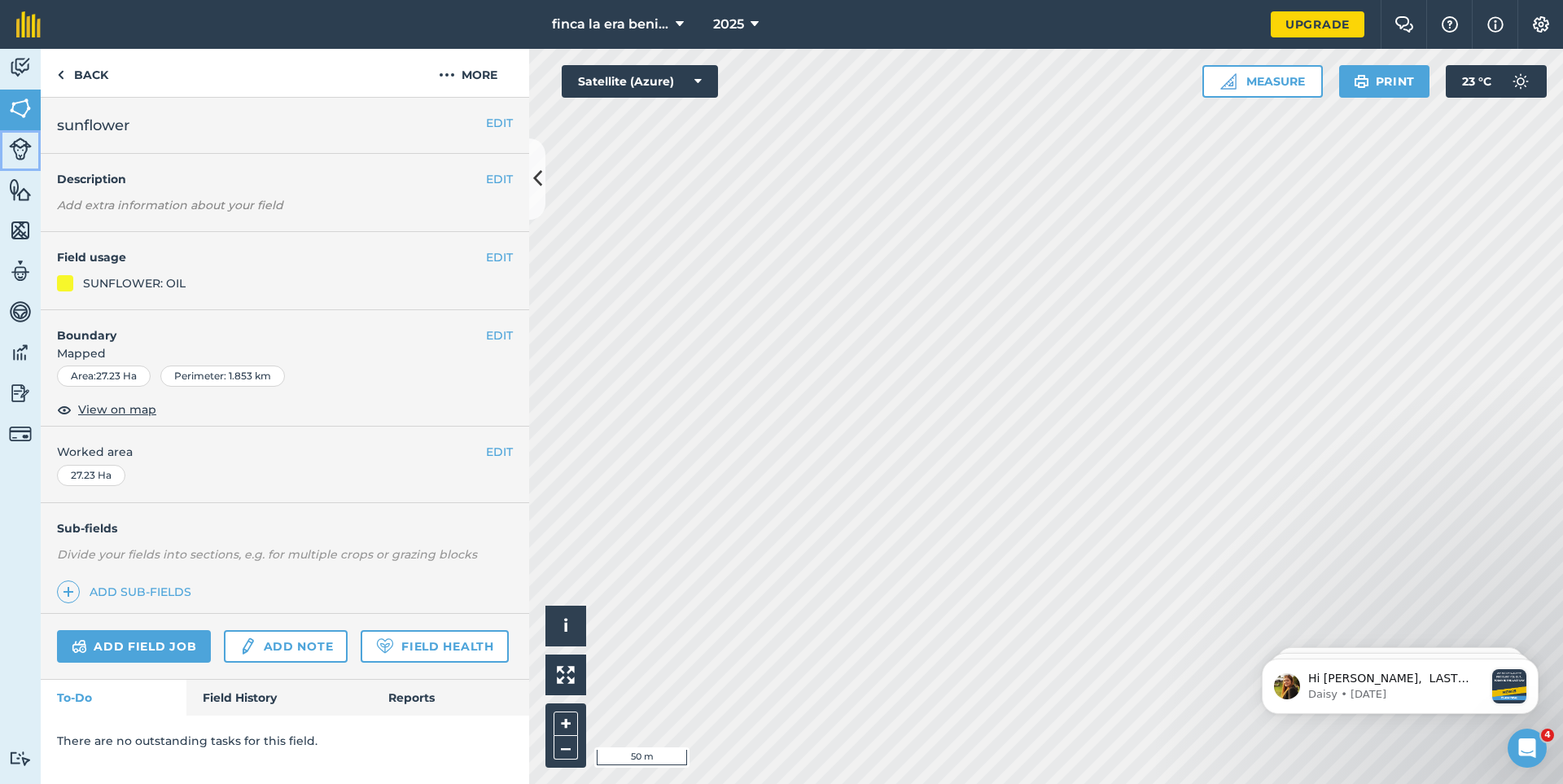
click at [15, 146] on img at bounding box center [20, 149] width 22 height 22
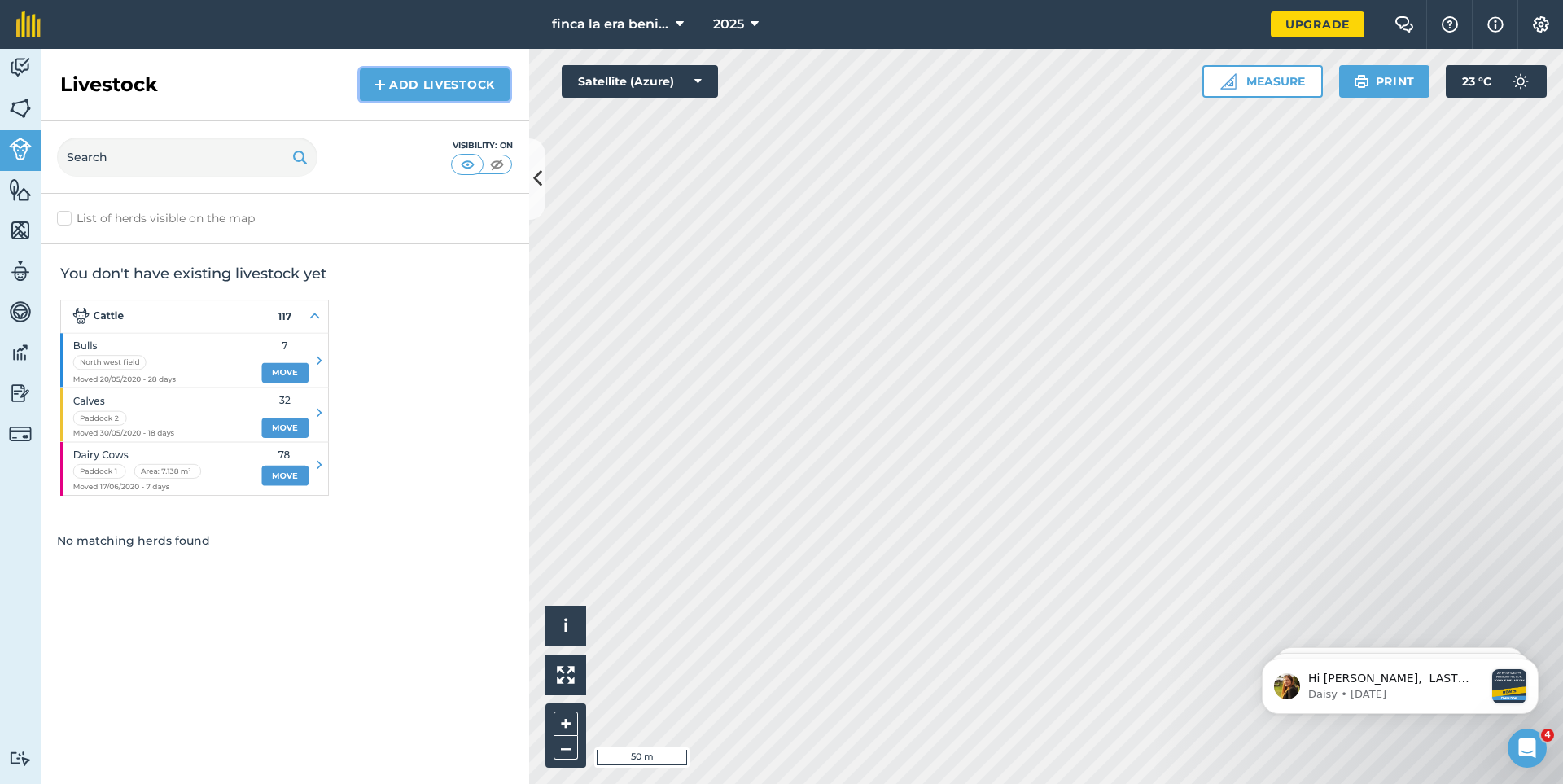
click at [398, 82] on link "Add Livestock" at bounding box center [434, 85] width 150 height 33
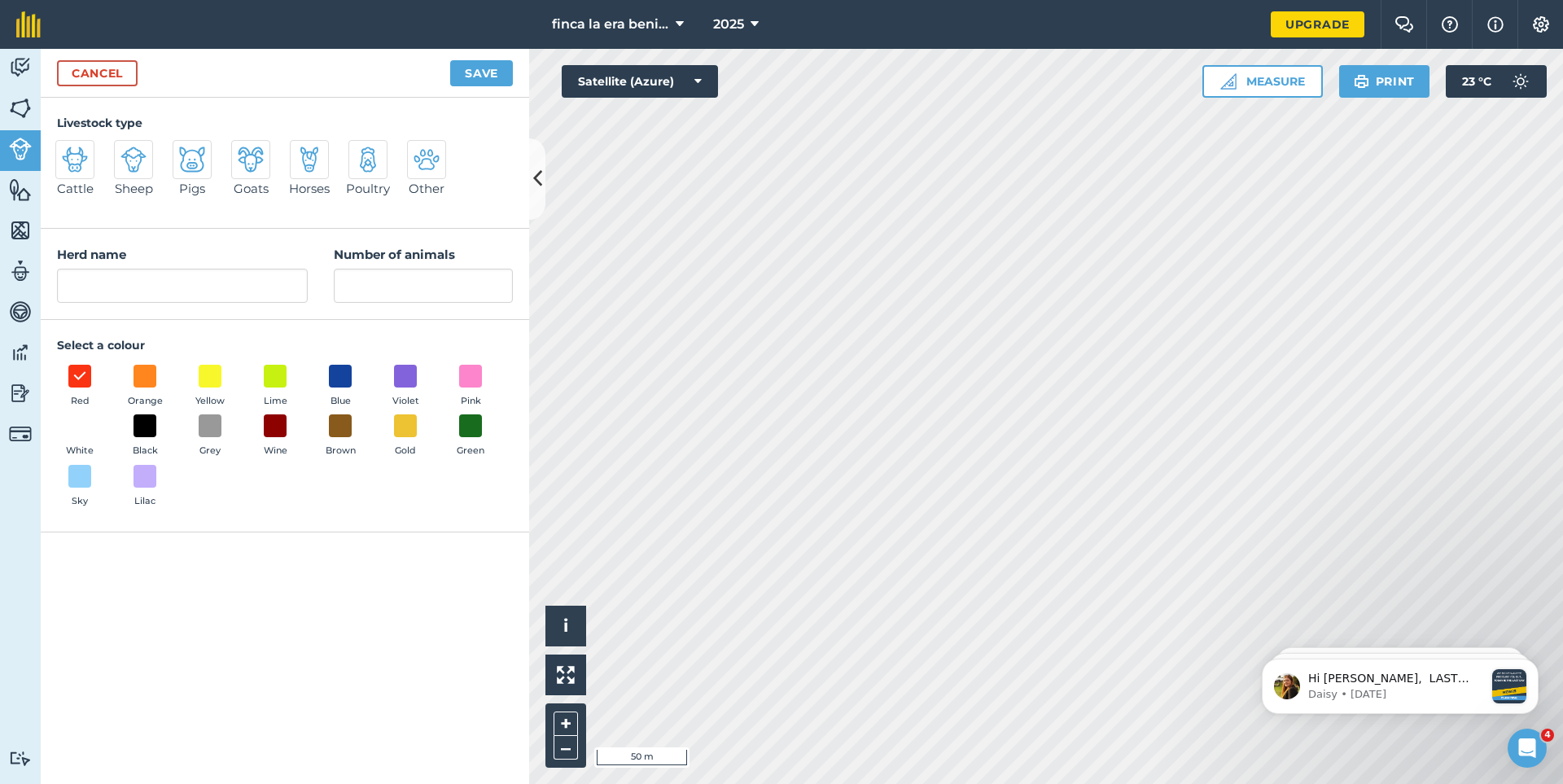
click at [250, 171] on img at bounding box center [251, 159] width 26 height 26
click at [244, 150] on input "Goats" at bounding box center [238, 145] width 10 height 10
radio input "true"
type input "Goats"
click at [76, 426] on span at bounding box center [80, 425] width 25 height 25
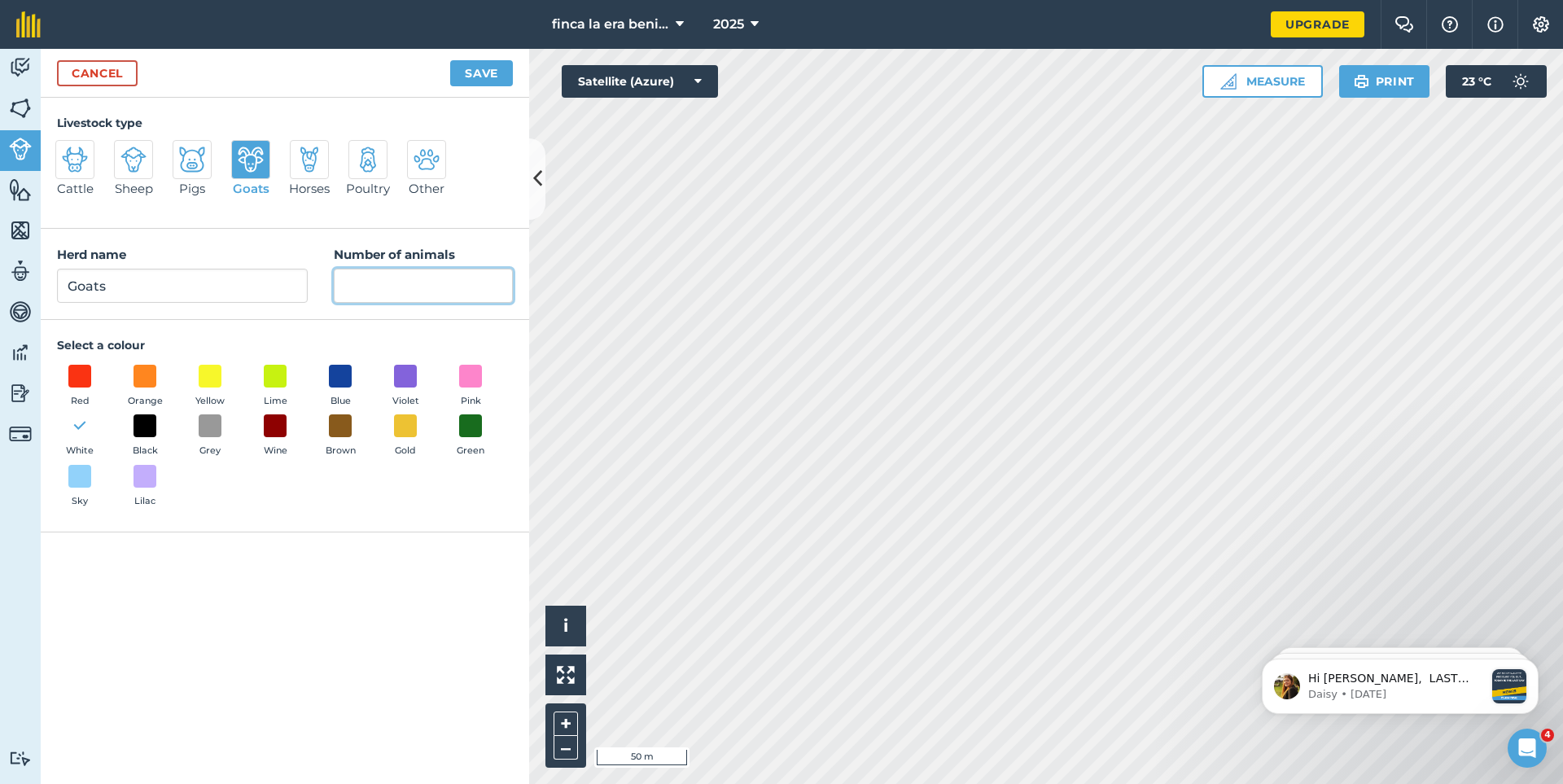
click at [395, 287] on input "Number of animals" at bounding box center [423, 286] width 179 height 35
type input "400"
click at [469, 68] on button "Save" at bounding box center [482, 73] width 62 height 26
